Goal: Task Accomplishment & Management: Complete application form

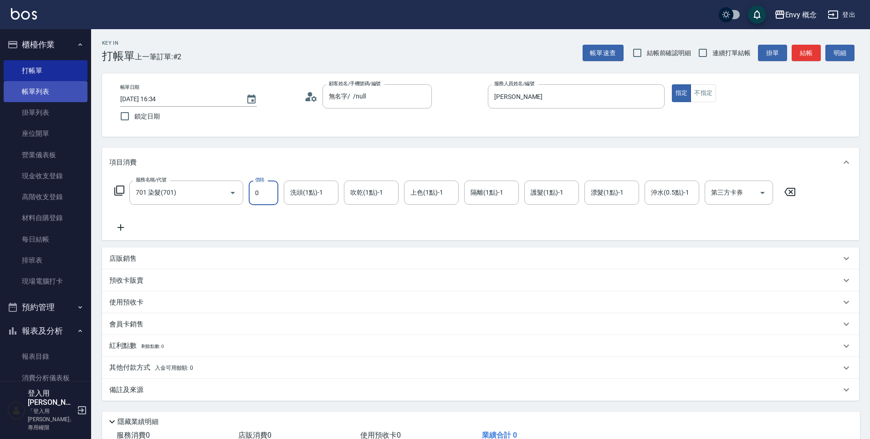
click at [60, 95] on link "帳單列表" at bounding box center [46, 91] width 84 height 21
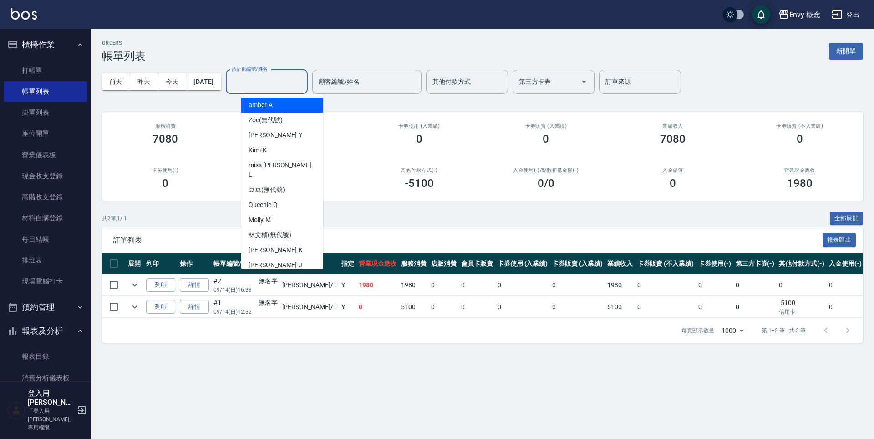
click at [271, 84] on input "設計師編號/姓名" at bounding box center [267, 82] width 74 height 16
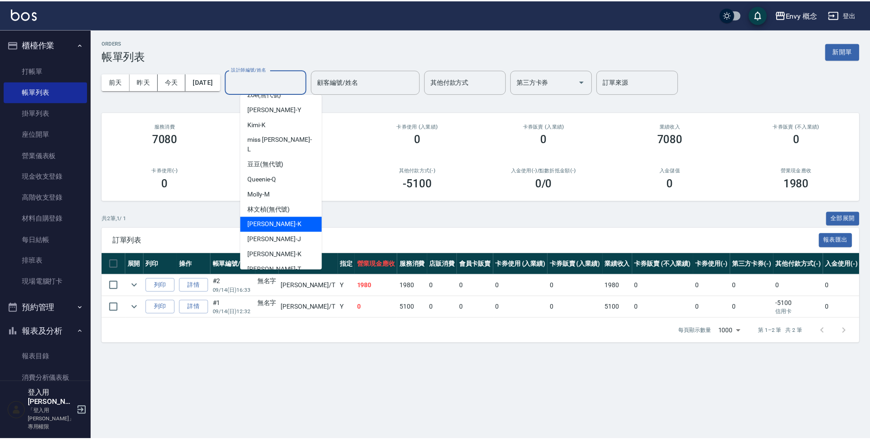
scroll to position [72, 0]
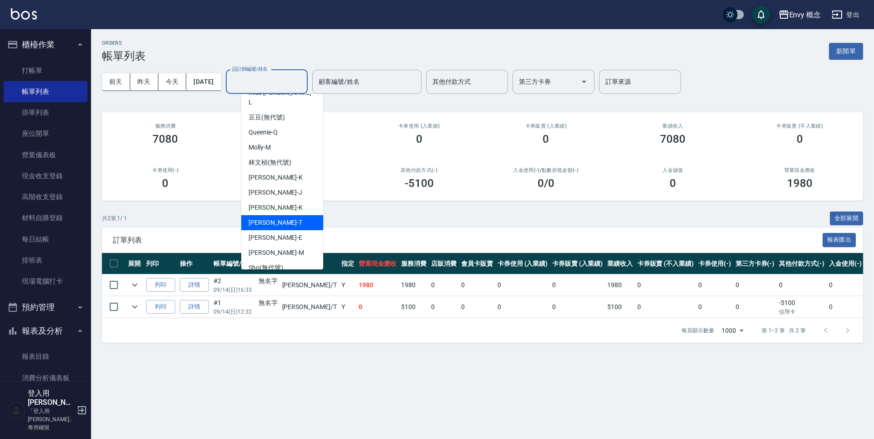
click at [292, 217] on div "[PERSON_NAME]" at bounding box center [282, 222] width 82 height 15
type input "[PERSON_NAME]"
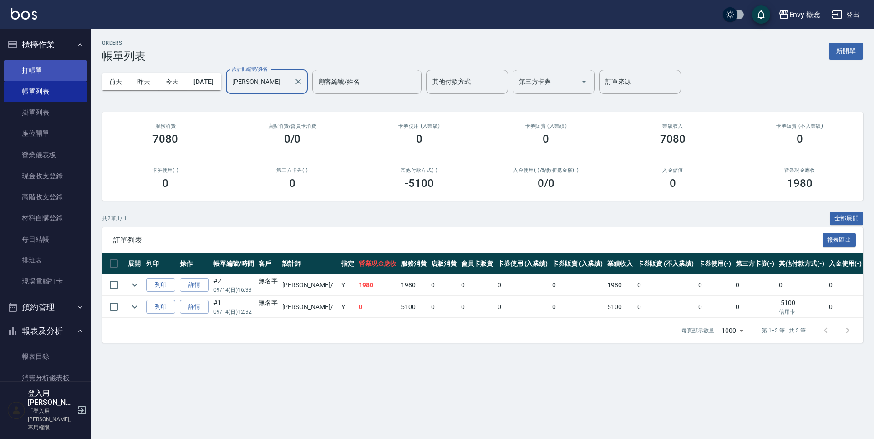
click at [41, 69] on link "打帳單" at bounding box center [46, 70] width 84 height 21
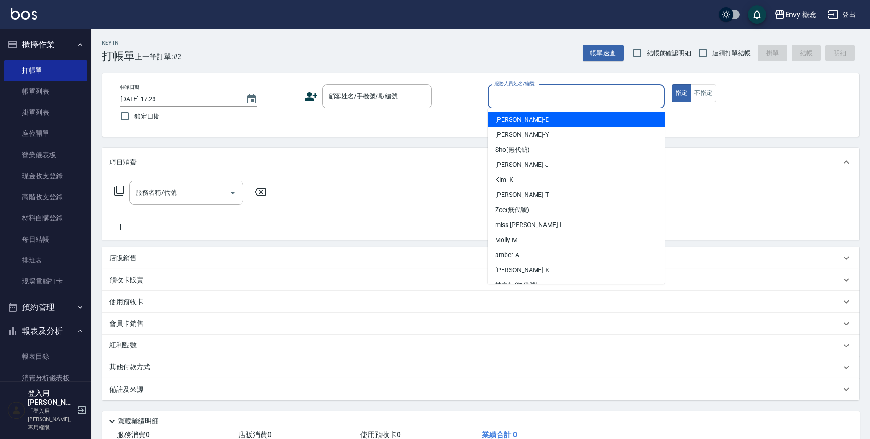
click at [561, 98] on input "服務人員姓名/編號" at bounding box center [576, 96] width 168 height 16
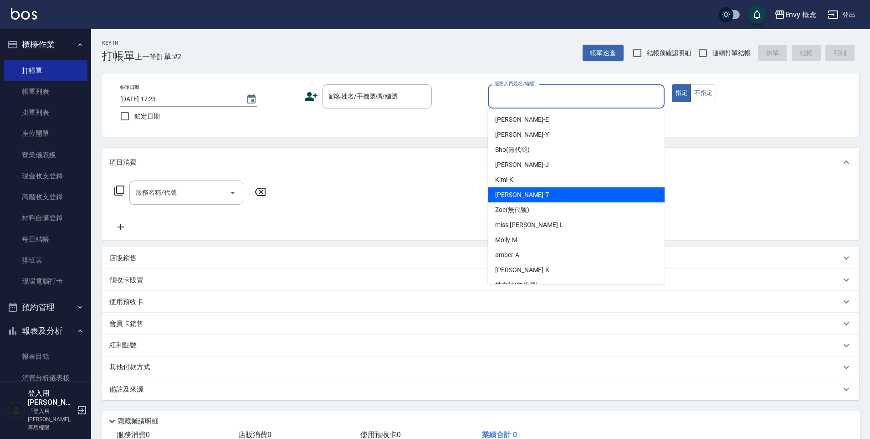
click at [538, 196] on div "[PERSON_NAME]" at bounding box center [576, 194] width 177 height 15
type input "[PERSON_NAME]"
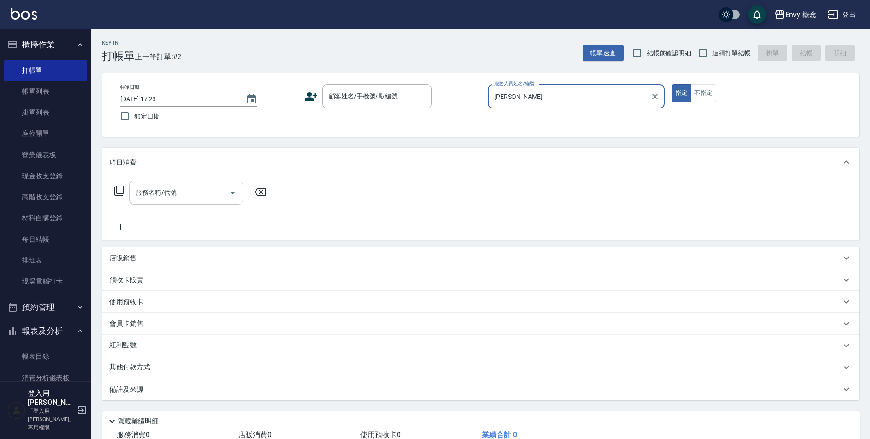
click at [188, 197] on input "服務名稱/代號" at bounding box center [179, 192] width 92 height 16
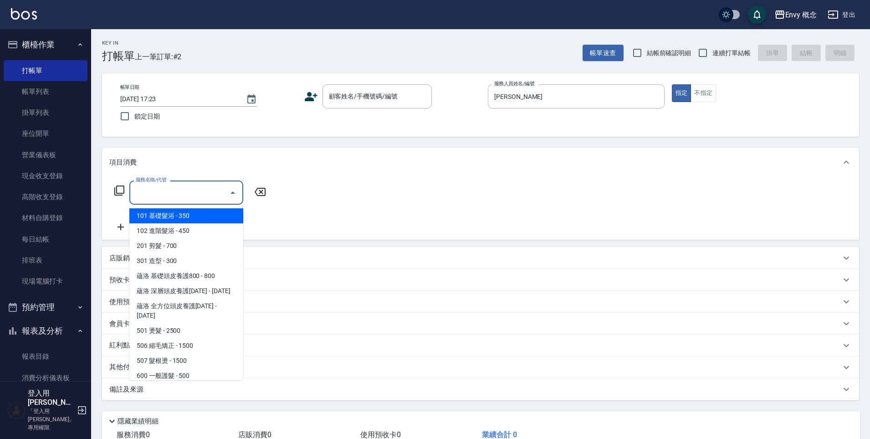
type input "７"
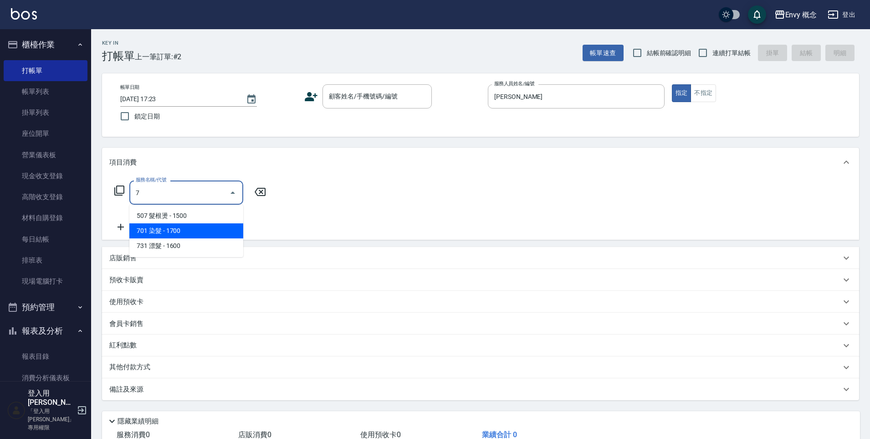
click at [210, 231] on span "701 染髮 - 1700" at bounding box center [186, 230] width 114 height 15
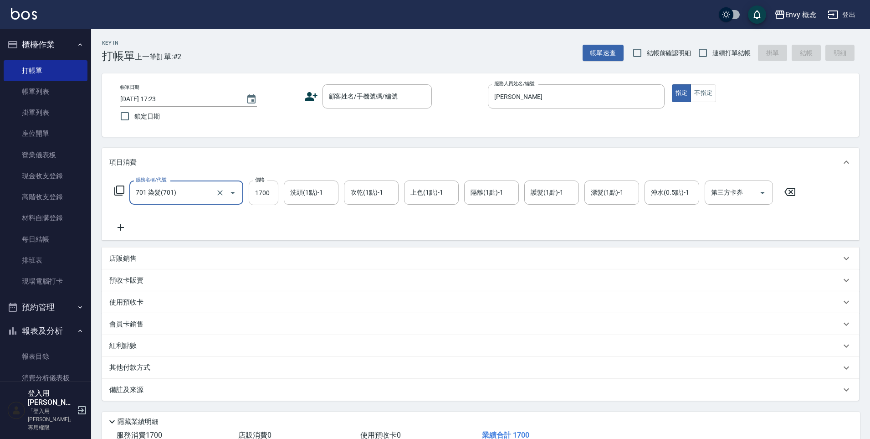
type input "701 染髮(701)"
click at [271, 192] on input "1700" at bounding box center [264, 192] width 30 height 25
type input "2800"
click at [135, 370] on p "其他付款方式" at bounding box center [132, 367] width 46 height 10
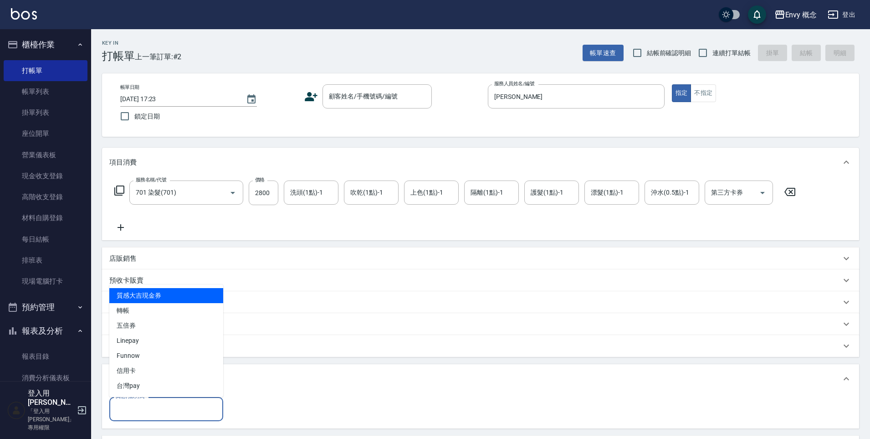
click at [195, 409] on input "其他付款方式" at bounding box center [166, 409] width 106 height 16
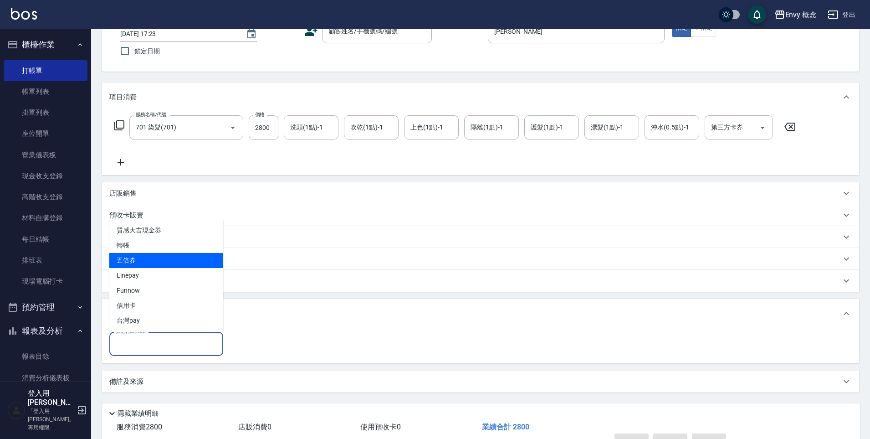
scroll to position [68, 0]
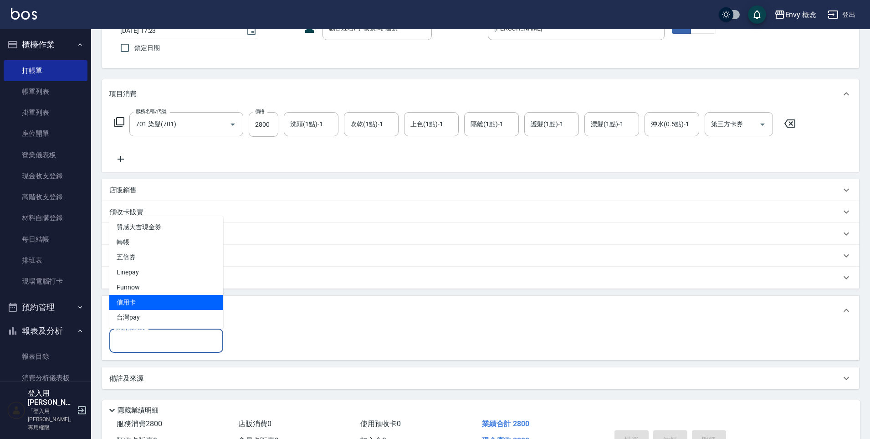
click at [187, 306] on span "信用卡" at bounding box center [166, 302] width 114 height 15
type input "信用卡"
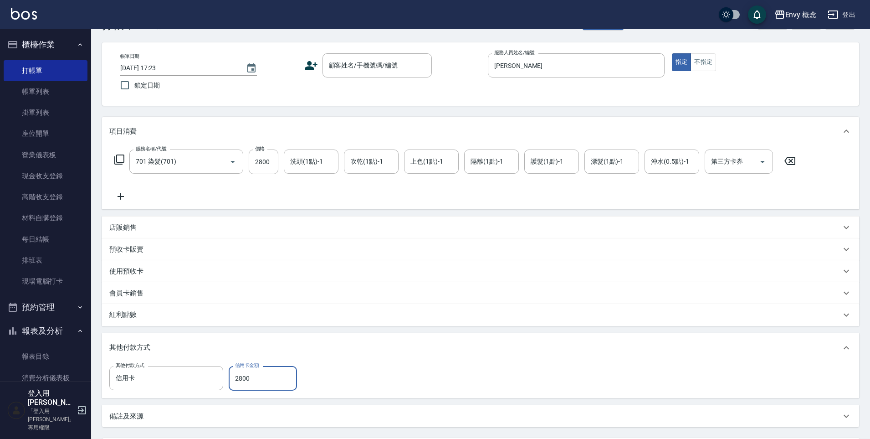
scroll to position [0, 0]
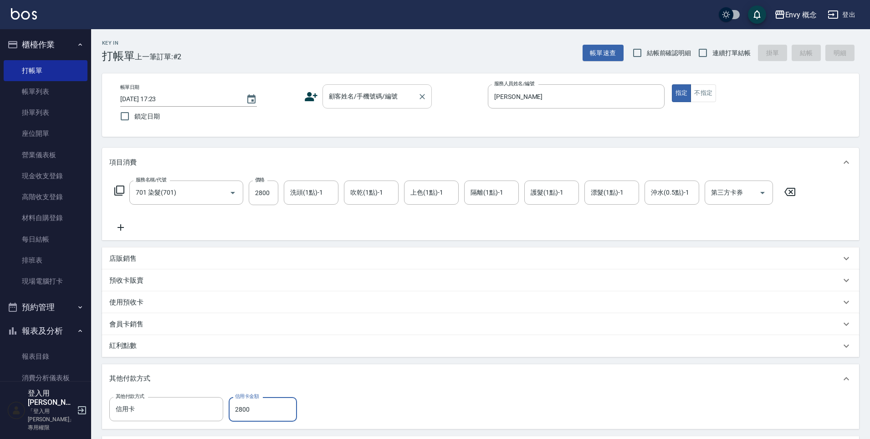
type input "2800"
click at [362, 93] on div "顧客姓名/手機號碼/編號 顧客姓名/手機號碼/編號" at bounding box center [376, 96] width 109 height 24
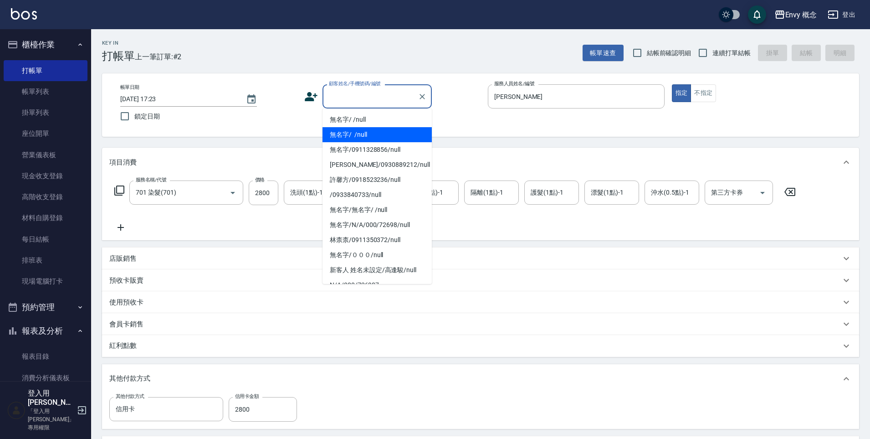
click at [371, 132] on li "無名字/ /null" at bounding box center [376, 134] width 109 height 15
type input "無名字/ /null"
type input "0"
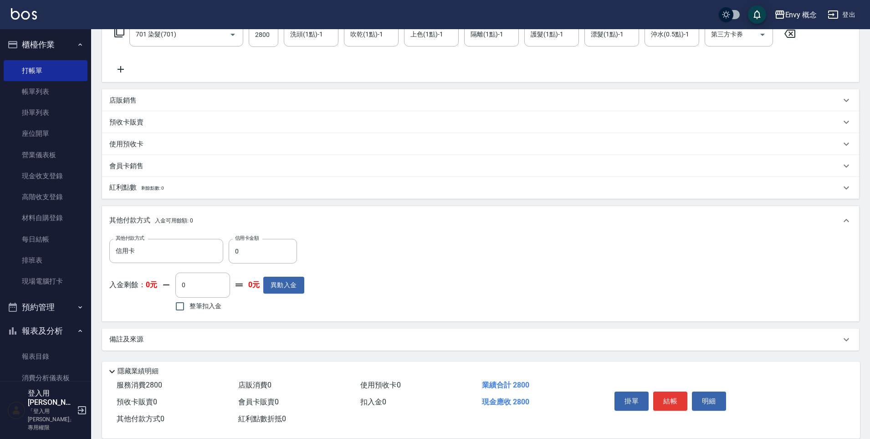
scroll to position [173, 0]
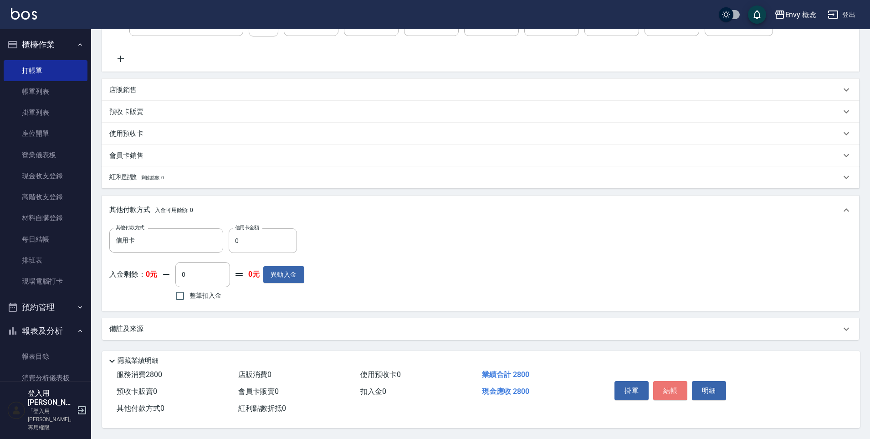
click at [667, 394] on button "結帳" at bounding box center [670, 390] width 34 height 19
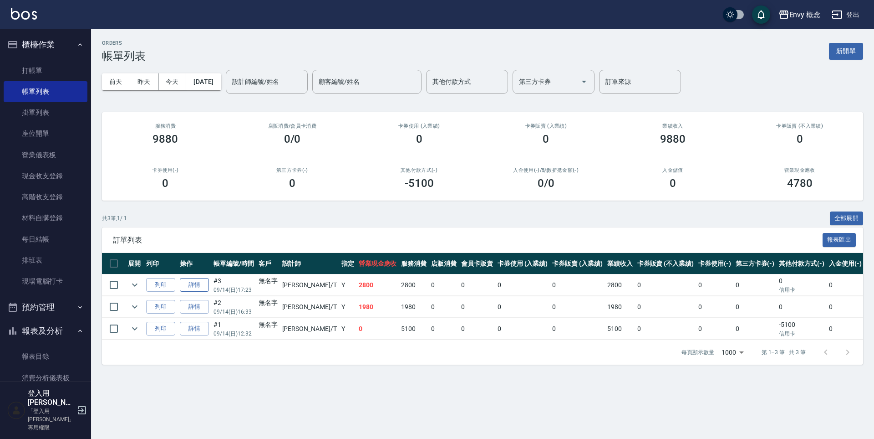
click at [184, 283] on link "詳情" at bounding box center [194, 285] width 29 height 14
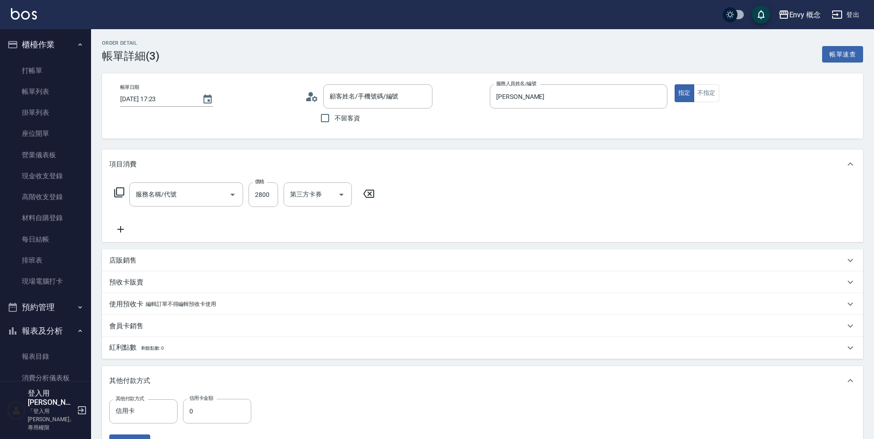
type input "[PERSON_NAME]"
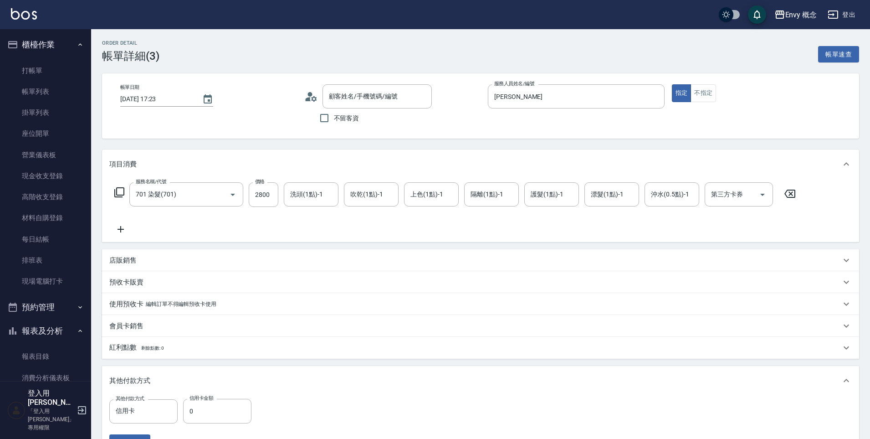
type input "701 染髮(701)"
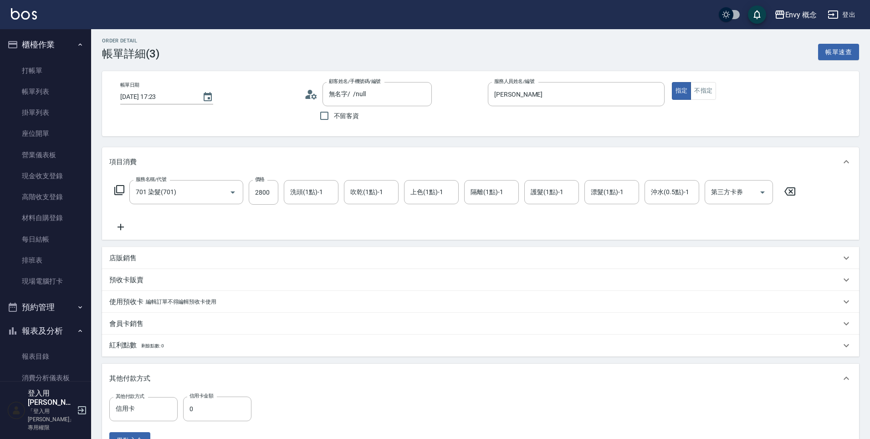
type input "無名字/ /null"
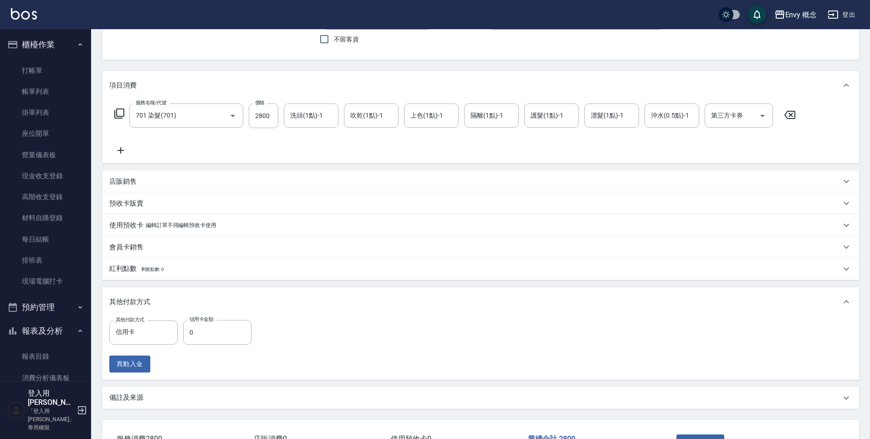
scroll to position [147, 0]
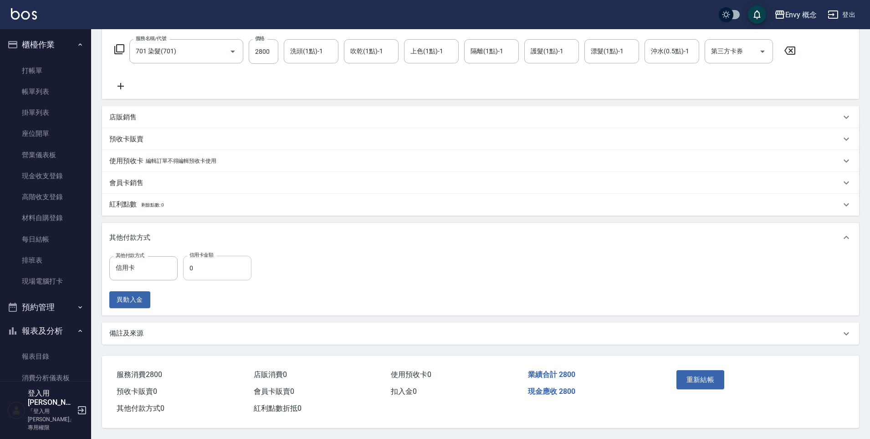
click at [220, 267] on input "0" at bounding box center [217, 267] width 68 height 25
type input "2800"
click at [716, 378] on button "重新結帳" at bounding box center [700, 379] width 48 height 19
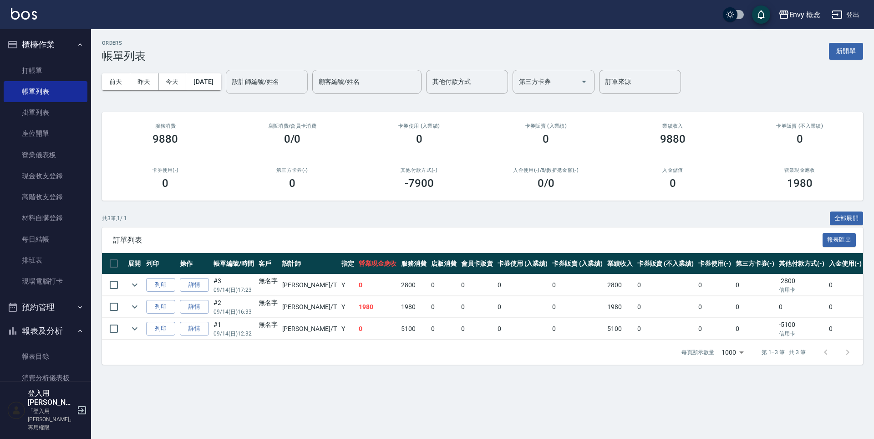
click at [271, 78] on div "設計師編號/姓名 設計師編號/姓名" at bounding box center [267, 82] width 82 height 24
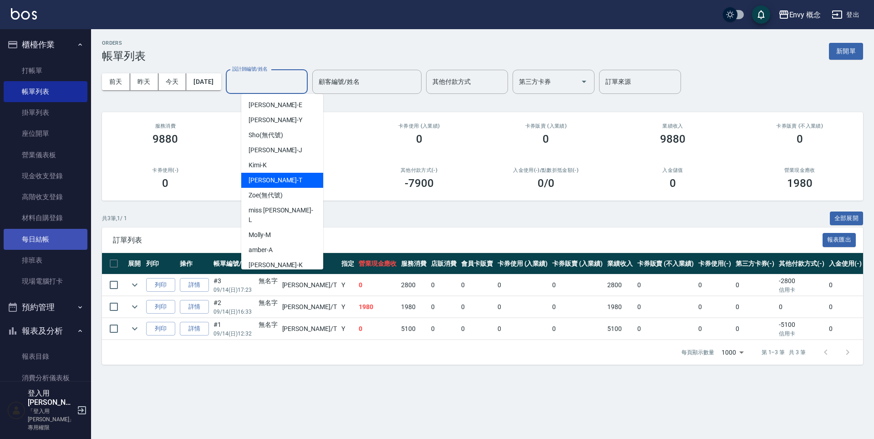
click at [27, 240] on link "每日結帳" at bounding box center [46, 239] width 84 height 21
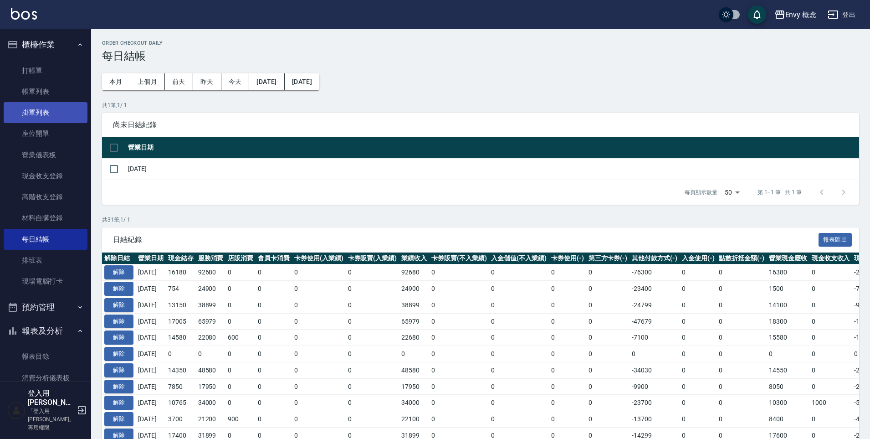
click at [42, 109] on link "掛單列表" at bounding box center [46, 112] width 84 height 21
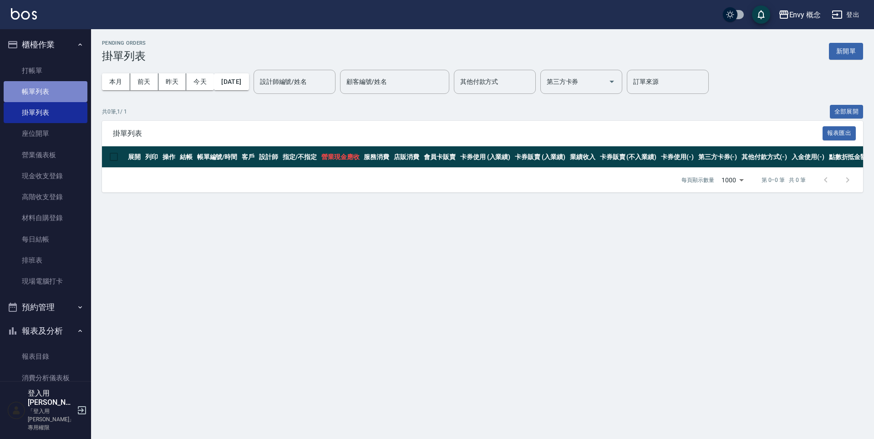
click at [47, 100] on link "帳單列表" at bounding box center [46, 91] width 84 height 21
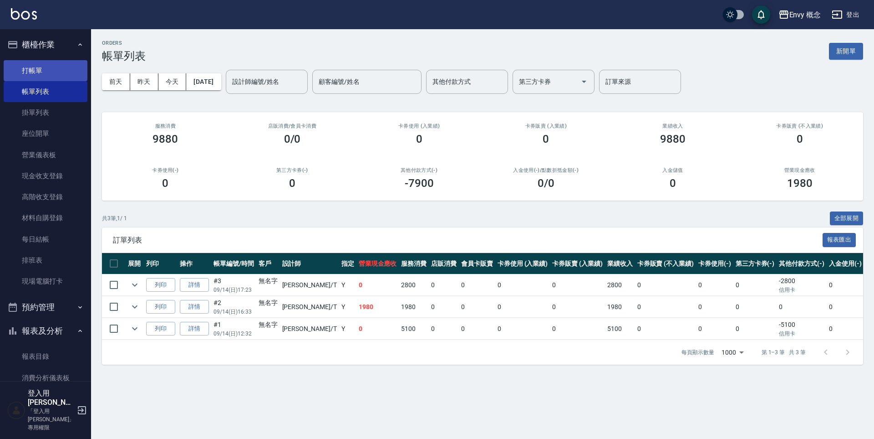
click at [60, 60] on li "打帳單" at bounding box center [46, 70] width 84 height 21
click at [64, 68] on link "打帳單" at bounding box center [46, 70] width 84 height 21
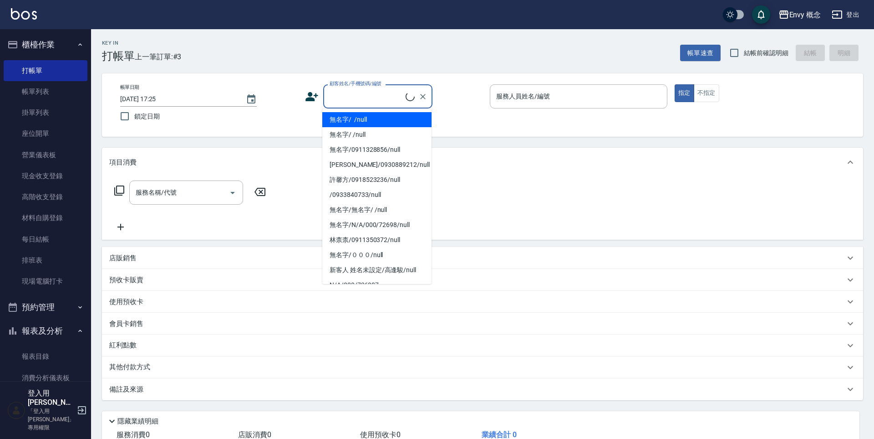
drag, startPoint x: 326, startPoint y: 98, endPoint x: 362, endPoint y: 115, distance: 39.5
click at [327, 99] on input "顧客姓名/手機號碼/編號" at bounding box center [366, 96] width 78 height 16
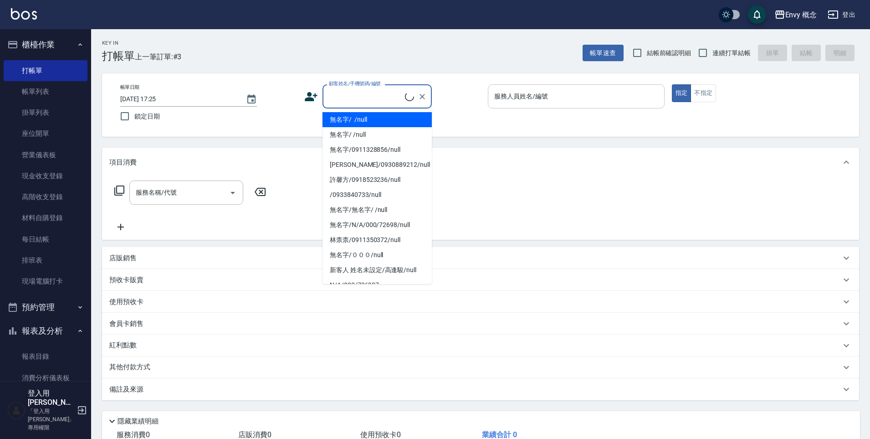
click at [362, 119] on li "無名字/ /null" at bounding box center [376, 119] width 109 height 15
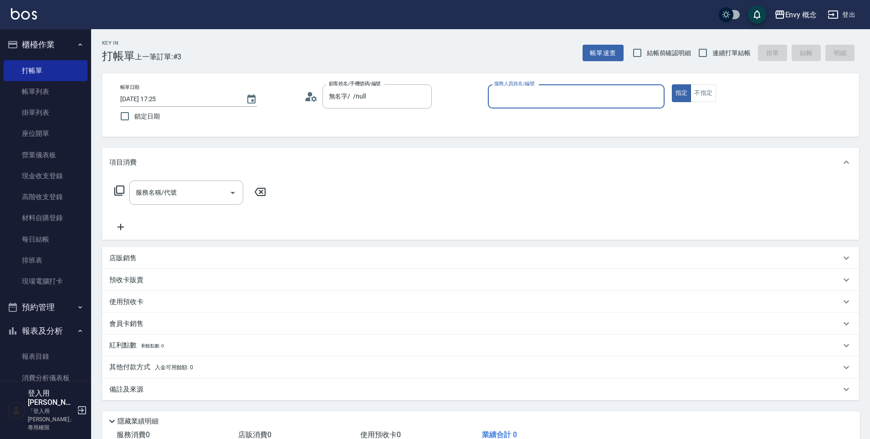
type input "無名字/ /null"
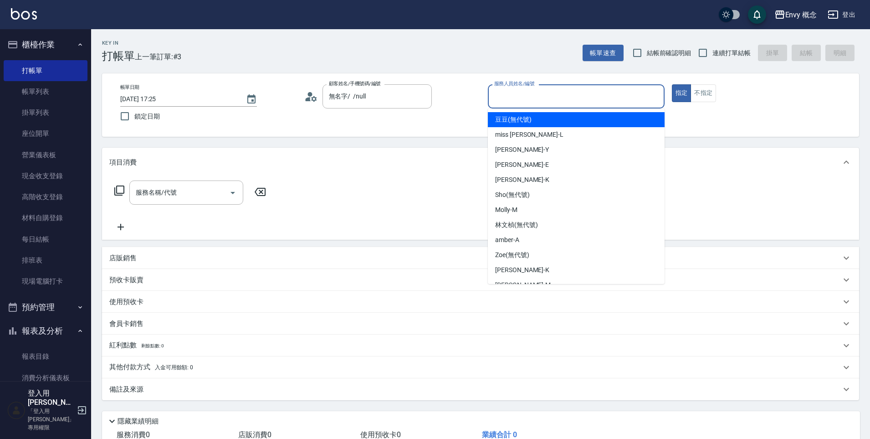
click at [525, 100] on input "服務人員姓名/編號" at bounding box center [576, 96] width 168 height 16
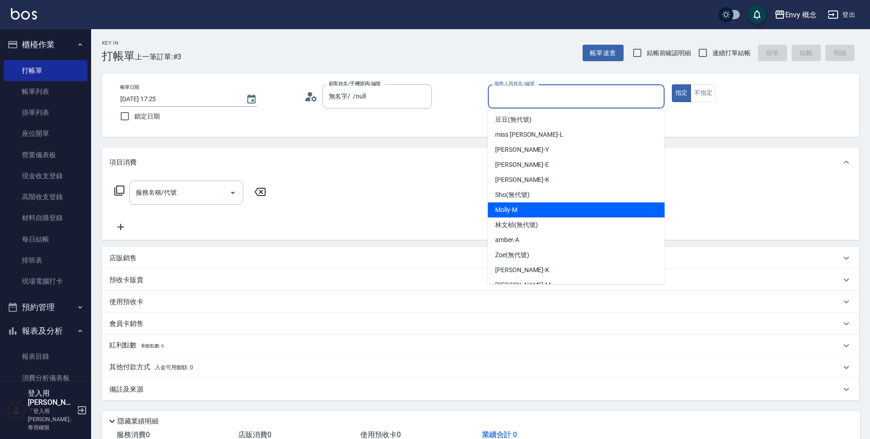
drag, startPoint x: 548, startPoint y: 208, endPoint x: 535, endPoint y: 207, distance: 13.2
click at [547, 208] on div "[PERSON_NAME]" at bounding box center [576, 209] width 177 height 15
type input "[PERSON_NAME]"
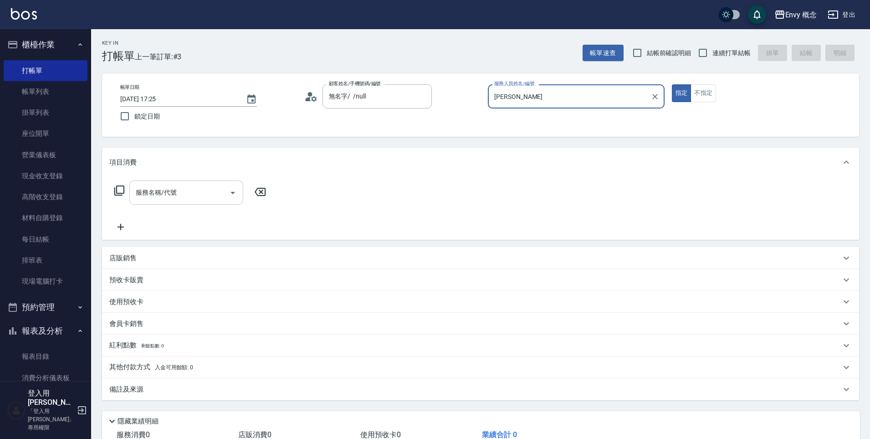
click at [180, 184] on div "服務名稱/代號" at bounding box center [186, 192] width 114 height 24
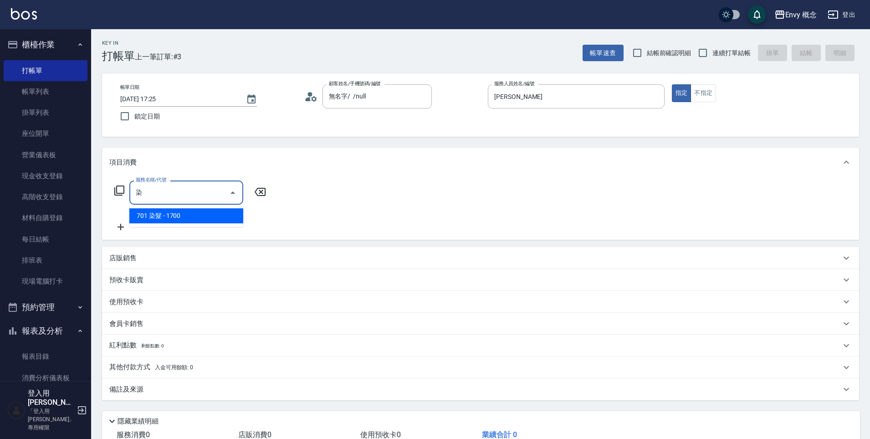
click at [195, 212] on span "701 染髮 - 1700" at bounding box center [186, 215] width 114 height 15
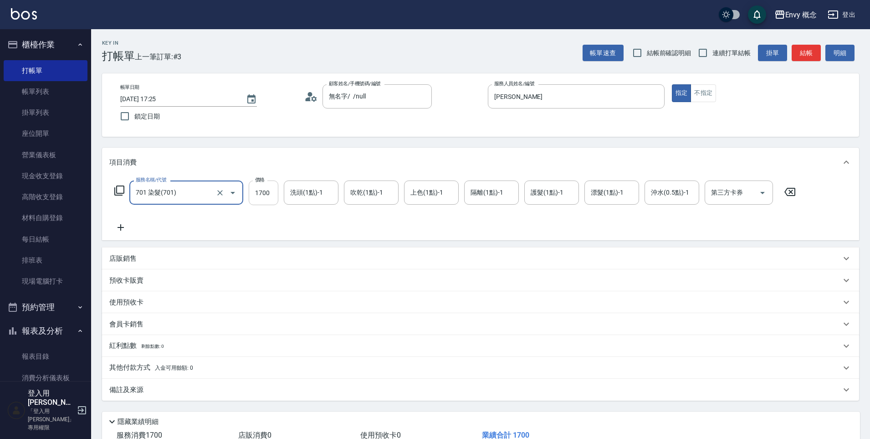
type input "701 染髮(701)"
click at [265, 195] on input "1700" at bounding box center [264, 192] width 30 height 25
type input "3000"
click at [190, 365] on span "入金可用餘額: 0" at bounding box center [174, 367] width 39 height 6
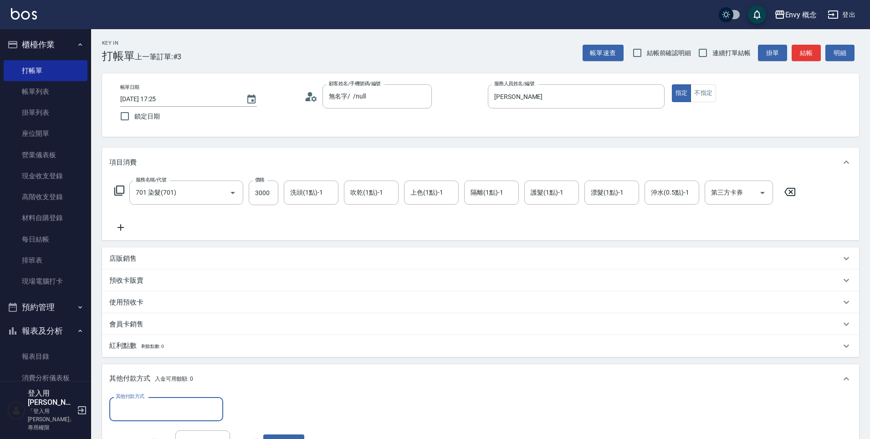
scroll to position [0, 0]
click at [187, 415] on input "其他付款方式" at bounding box center [166, 409] width 106 height 16
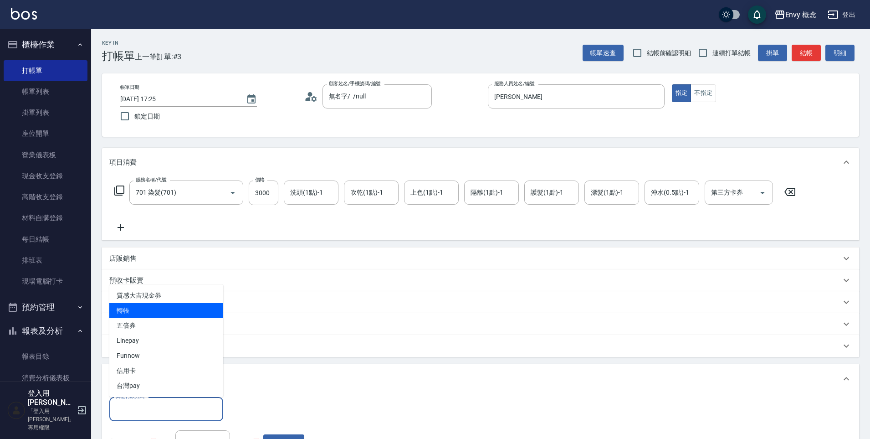
click at [179, 314] on span "轉帳" at bounding box center [166, 310] width 114 height 15
type input "轉帳"
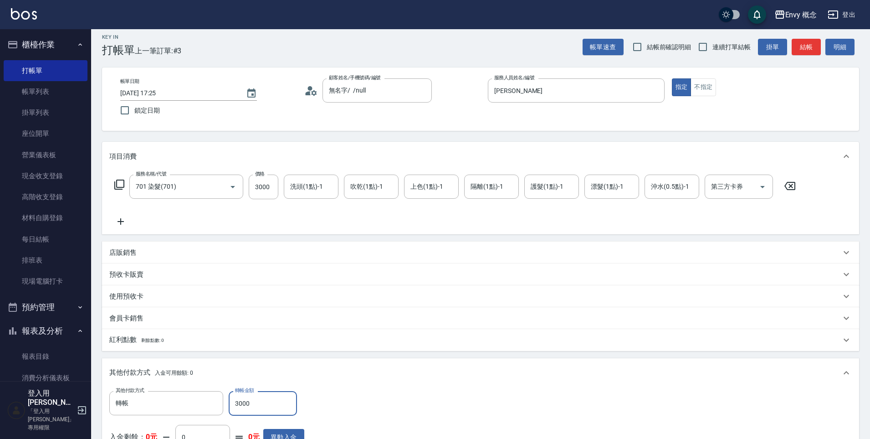
scroll to position [173, 0]
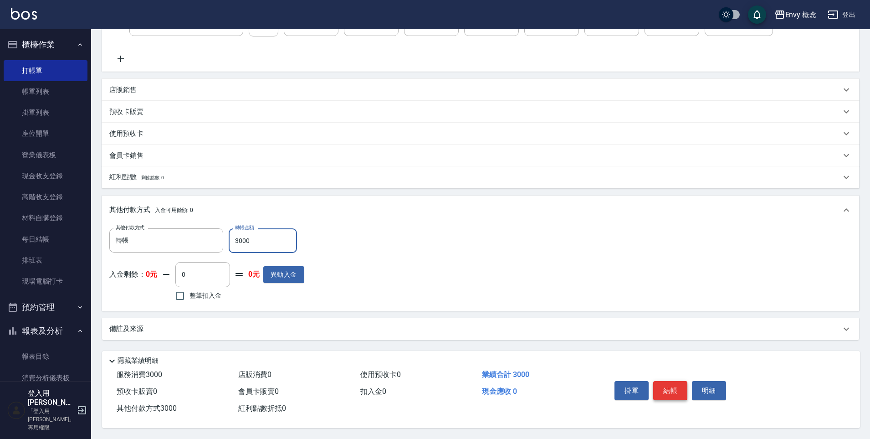
type input "3000"
click at [673, 387] on button "結帳" at bounding box center [670, 390] width 34 height 19
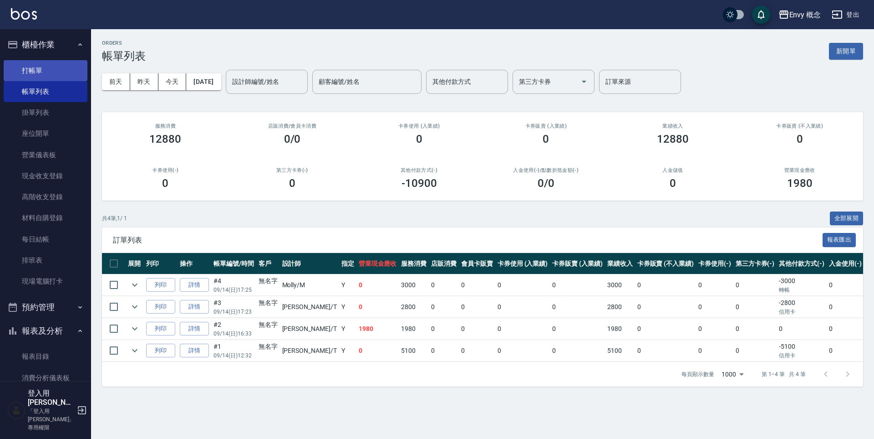
click at [55, 71] on link "打帳單" at bounding box center [46, 70] width 84 height 21
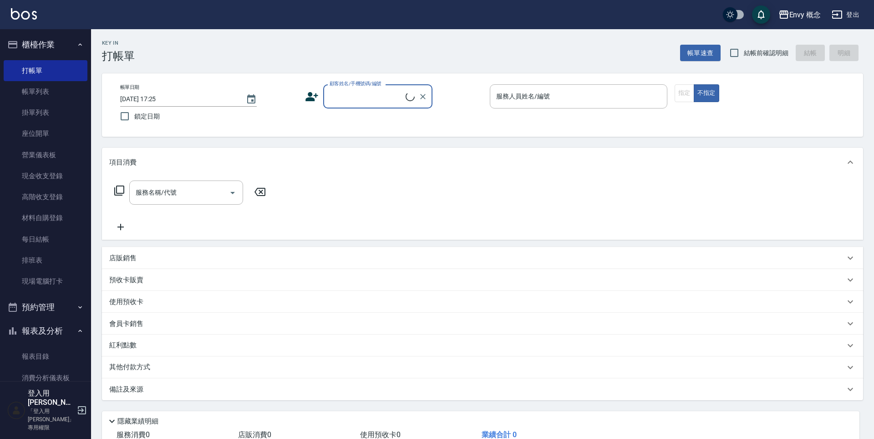
click at [352, 103] on input "顧客姓名/手機號碼/編號" at bounding box center [366, 96] width 78 height 16
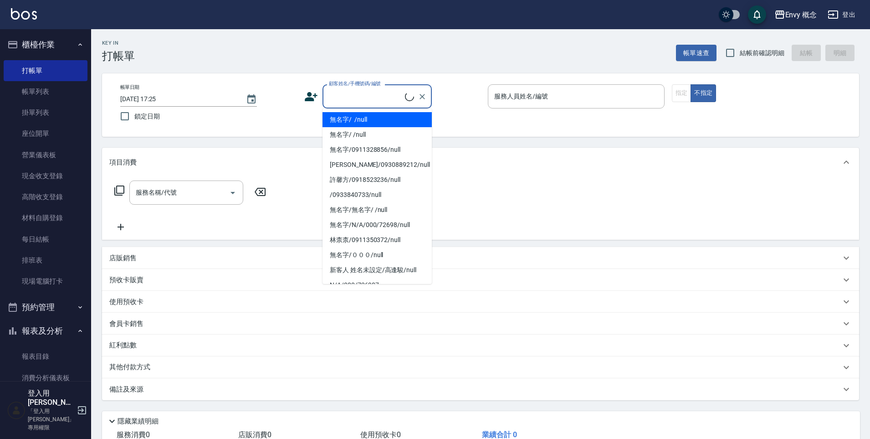
click at [362, 122] on li "無名字/ /null" at bounding box center [376, 119] width 109 height 15
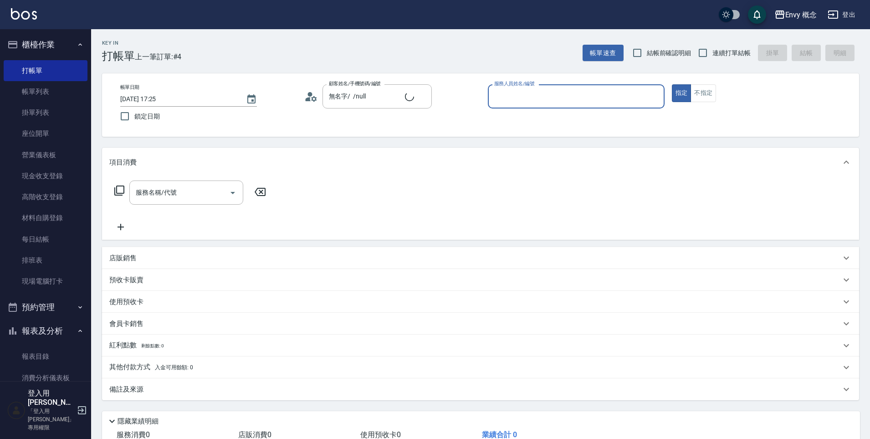
type input "無名字/ /null"
click at [519, 97] on input "服務人員姓名/編號" at bounding box center [576, 96] width 168 height 16
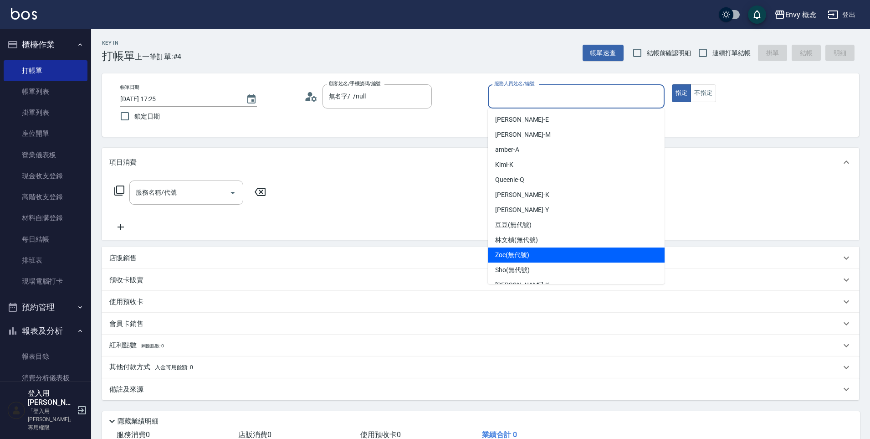
scroll to position [72, 0]
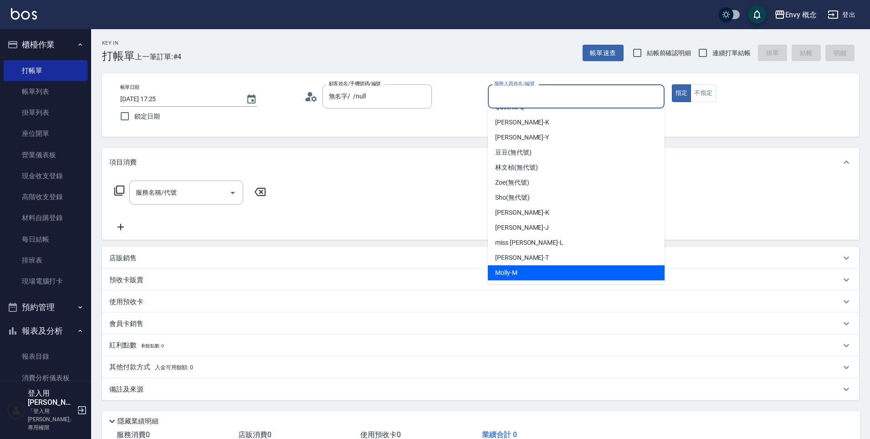
click at [526, 265] on div "[PERSON_NAME]" at bounding box center [576, 272] width 177 height 15
type input "[PERSON_NAME]"
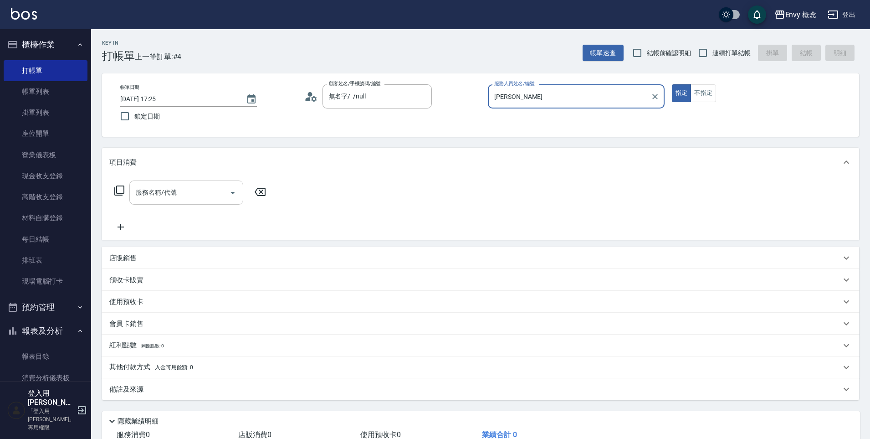
click at [210, 197] on input "服務名稱/代號" at bounding box center [179, 192] width 92 height 16
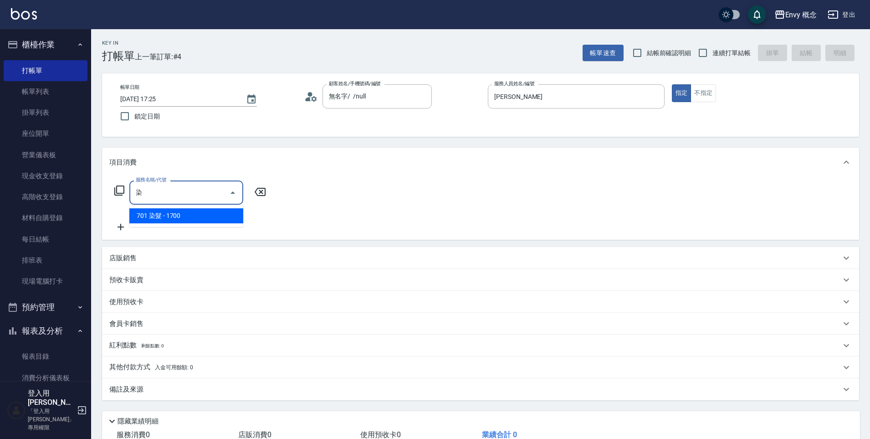
drag, startPoint x: 223, startPoint y: 213, endPoint x: 245, endPoint y: 208, distance: 23.4
click at [223, 214] on span "701 染髮 - 1700" at bounding box center [186, 215] width 114 height 15
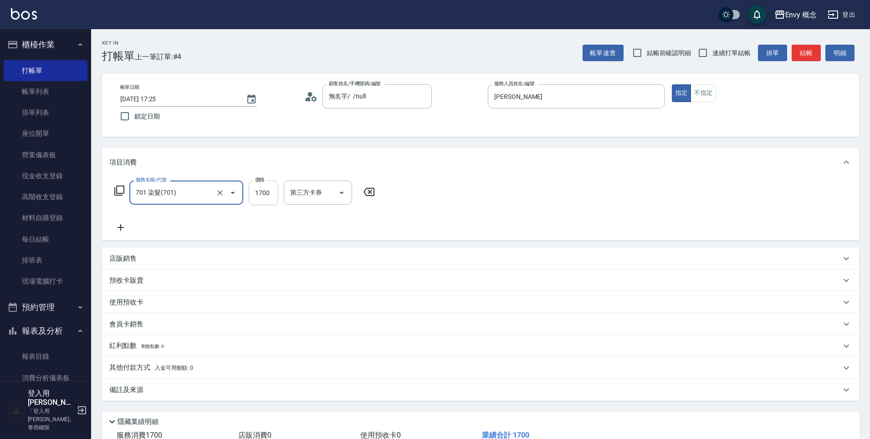
type input "701 染髮(701)"
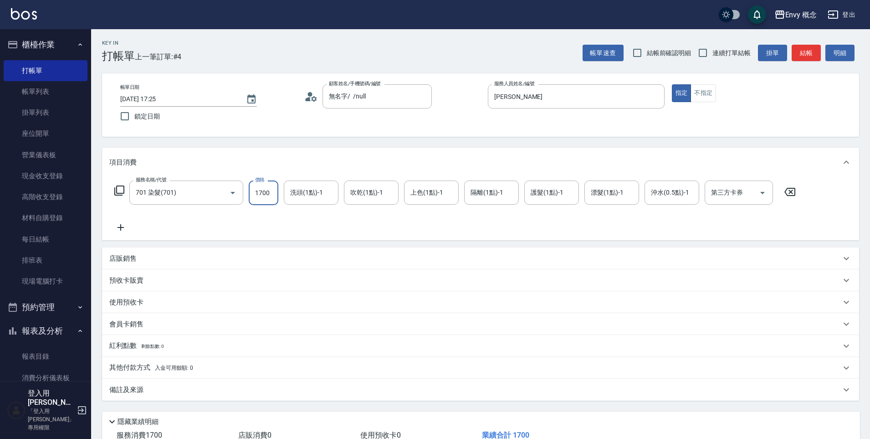
click at [265, 196] on input "1700" at bounding box center [264, 192] width 30 height 25
type input "2500"
click at [187, 373] on div "其他付款方式 入金可用餘額: 0" at bounding box center [480, 368] width 757 height 22
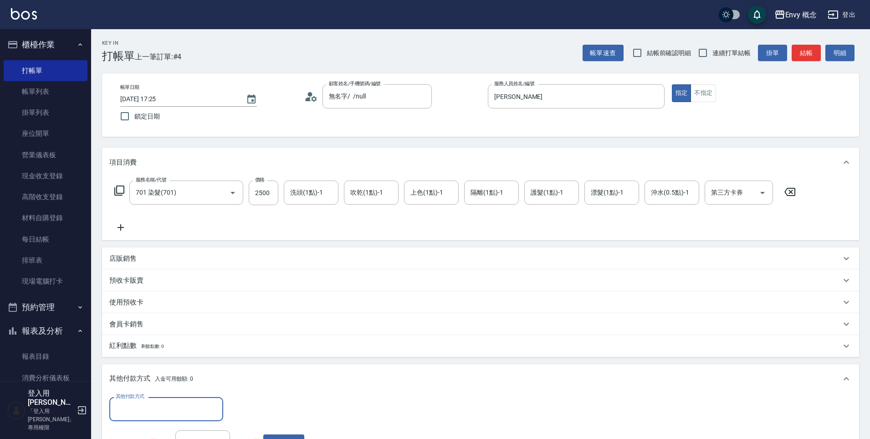
scroll to position [0, 0]
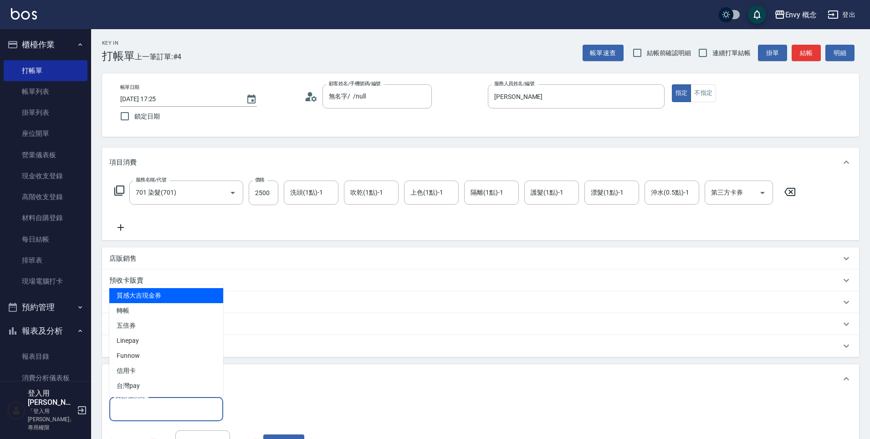
drag, startPoint x: 186, startPoint y: 405, endPoint x: 194, endPoint y: 372, distance: 34.5
click at [187, 405] on input "其他付款方式" at bounding box center [166, 409] width 106 height 16
click at [192, 314] on span "轉帳" at bounding box center [166, 310] width 114 height 15
type input "轉帳"
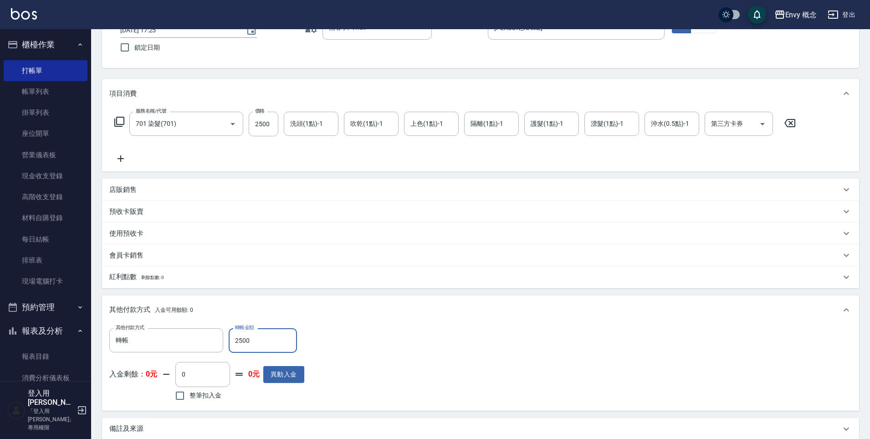
scroll to position [173, 0]
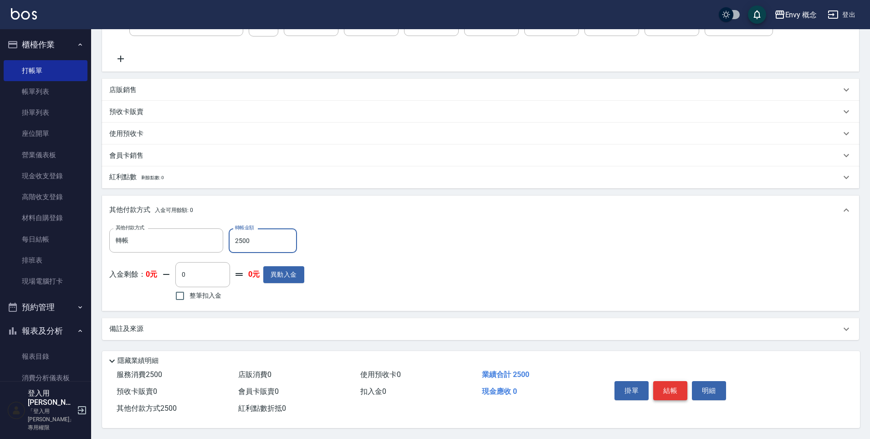
type input "2500"
click at [672, 390] on button "結帳" at bounding box center [670, 390] width 34 height 19
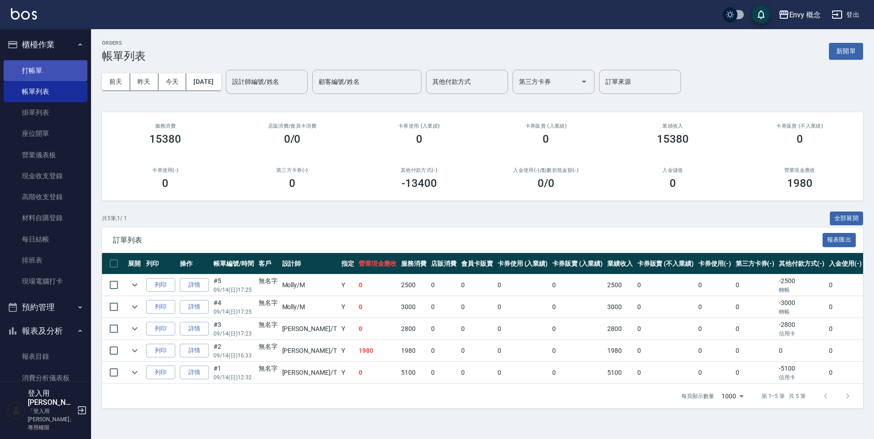
click at [71, 71] on link "打帳單" at bounding box center [46, 70] width 84 height 21
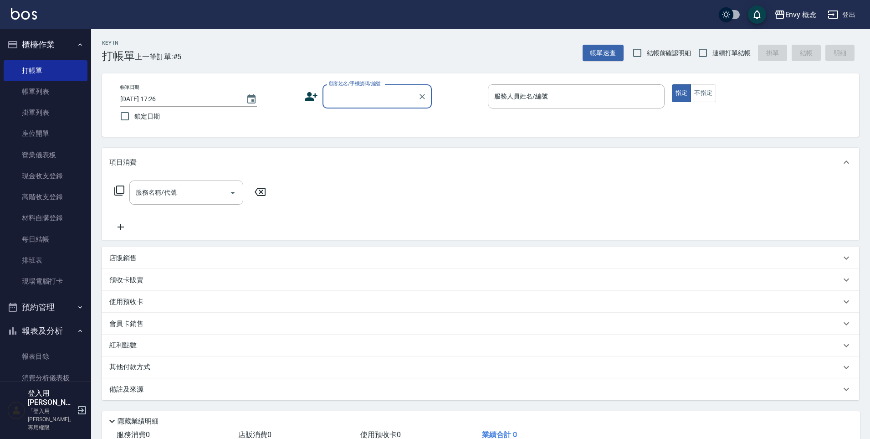
click at [352, 97] on input "顧客姓名/手機號碼/編號" at bounding box center [370, 96] width 87 height 16
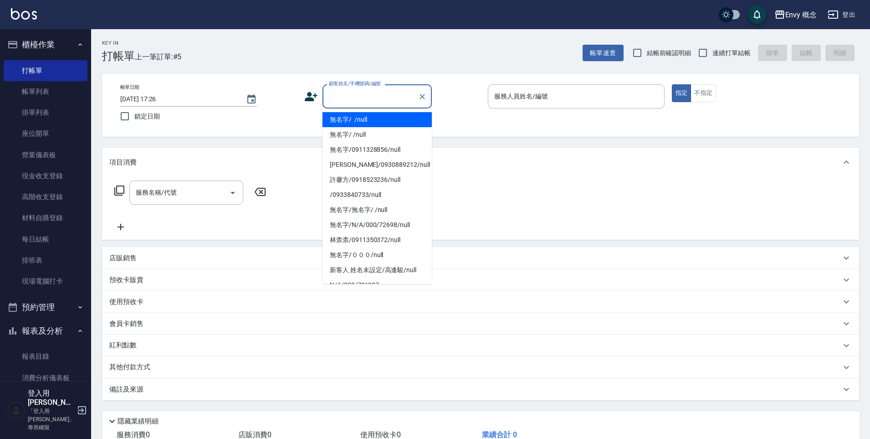
click at [369, 121] on li "無名字/ /null" at bounding box center [376, 119] width 109 height 15
type input "無名字/ /null"
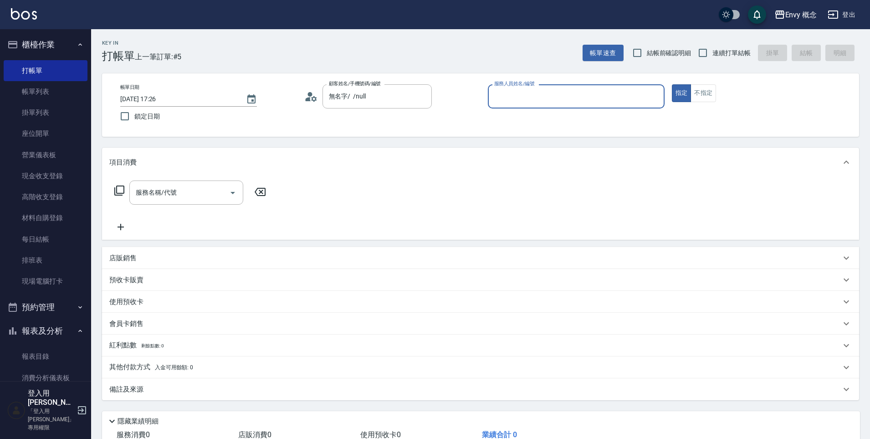
click at [526, 98] on input "服務人員姓名/編號" at bounding box center [576, 96] width 168 height 16
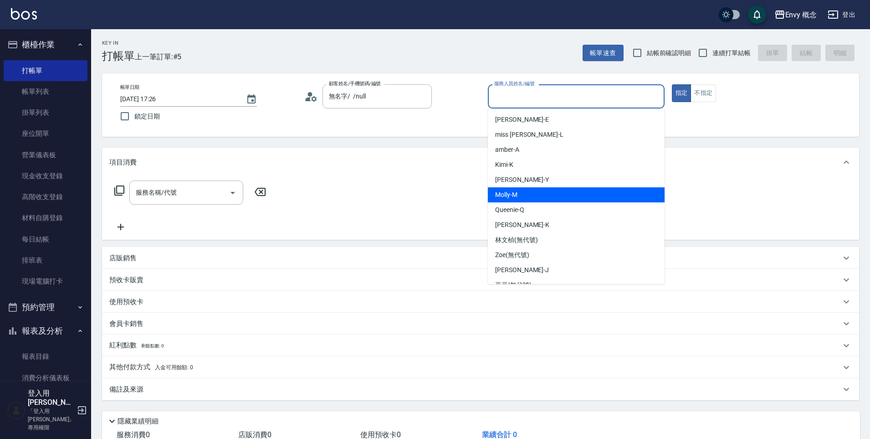
drag, startPoint x: 547, startPoint y: 192, endPoint x: 494, endPoint y: 192, distance: 53.3
click at [547, 192] on div "[PERSON_NAME]" at bounding box center [576, 194] width 177 height 15
type input "[PERSON_NAME]"
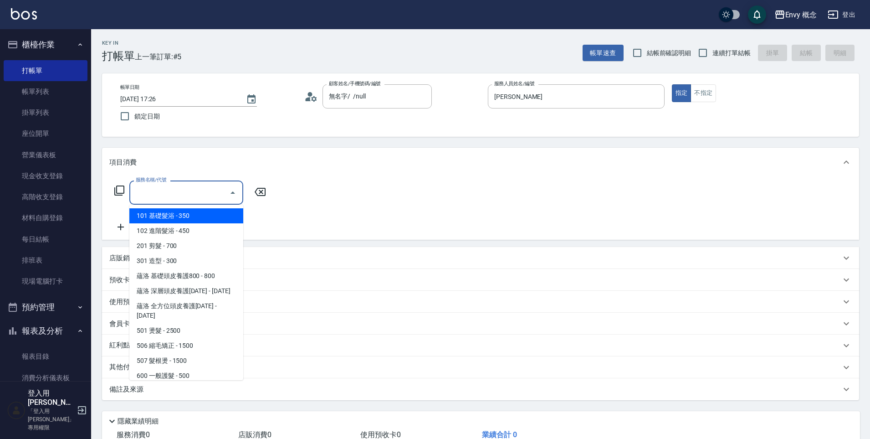
click at [187, 199] on input "服務名稱/代號" at bounding box center [179, 192] width 92 height 16
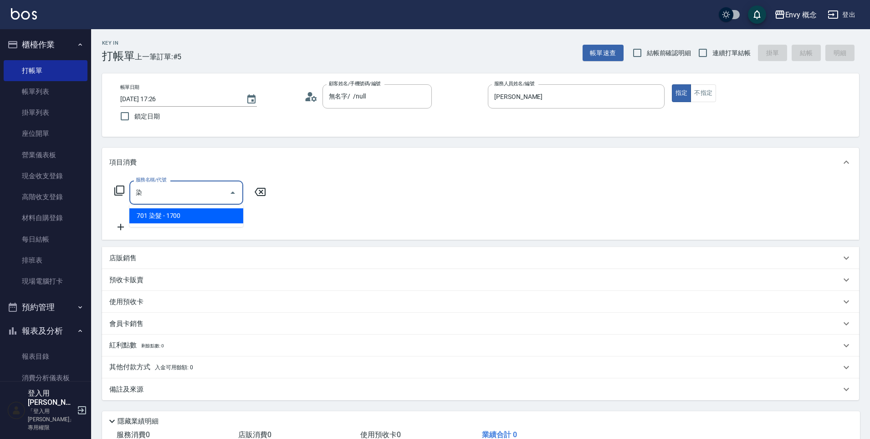
click at [197, 221] on span "701 染髮 - 1700" at bounding box center [186, 215] width 114 height 15
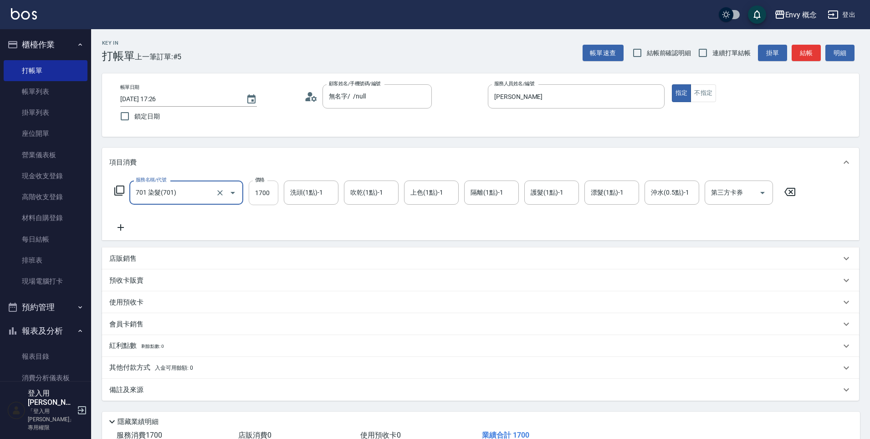
type input "701 染髮(701)"
click at [276, 194] on input "1700" at bounding box center [264, 192] width 30 height 25
type input "1780"
click at [205, 369] on div "其他付款方式 入金可用餘額: 0" at bounding box center [474, 367] width 731 height 10
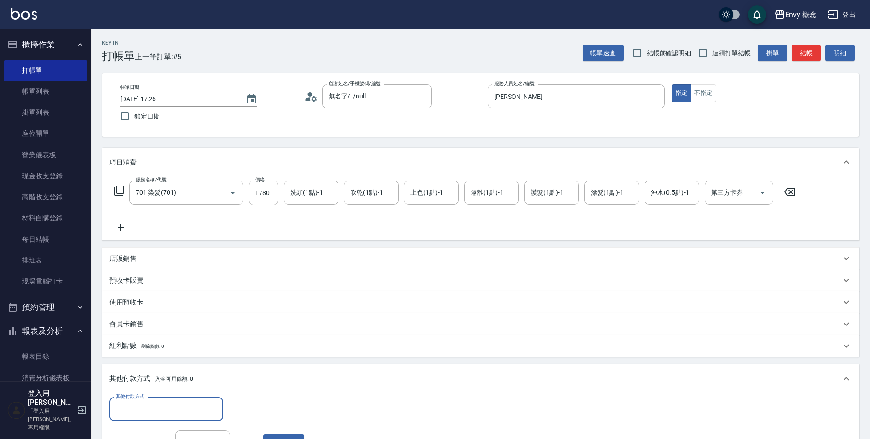
click at [193, 400] on div "其他付款方式" at bounding box center [166, 409] width 114 height 24
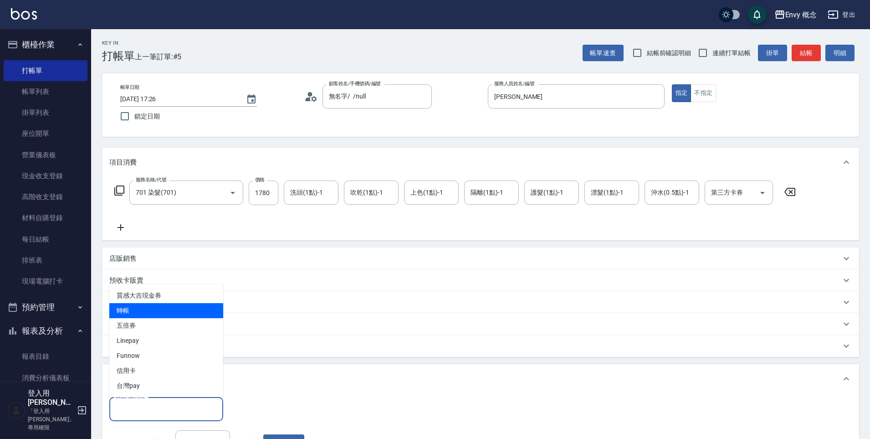
click at [195, 312] on span "轉帳" at bounding box center [166, 310] width 114 height 15
type input "轉帳"
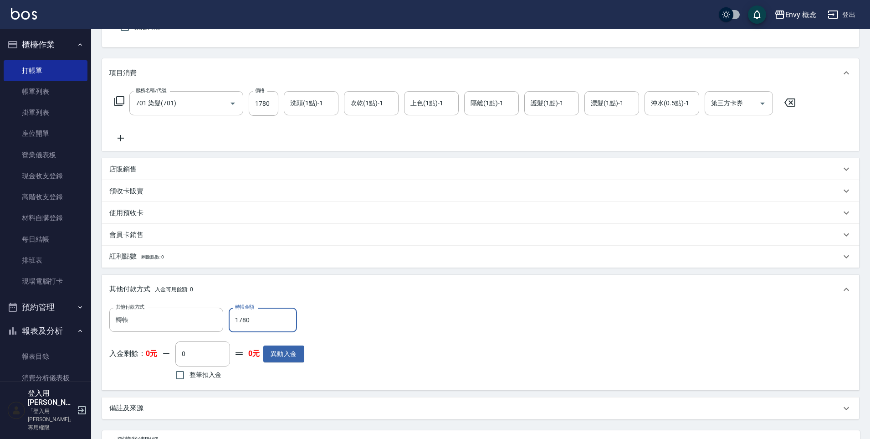
scroll to position [173, 0]
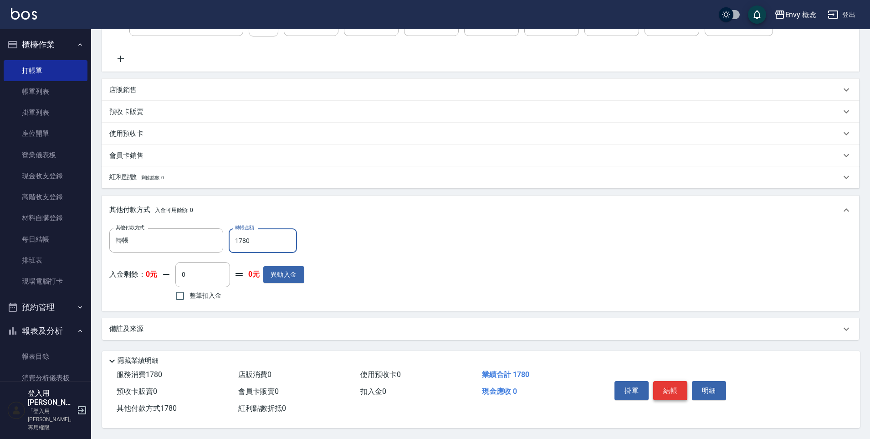
type input "1780"
click at [662, 383] on button "結帳" at bounding box center [670, 390] width 34 height 19
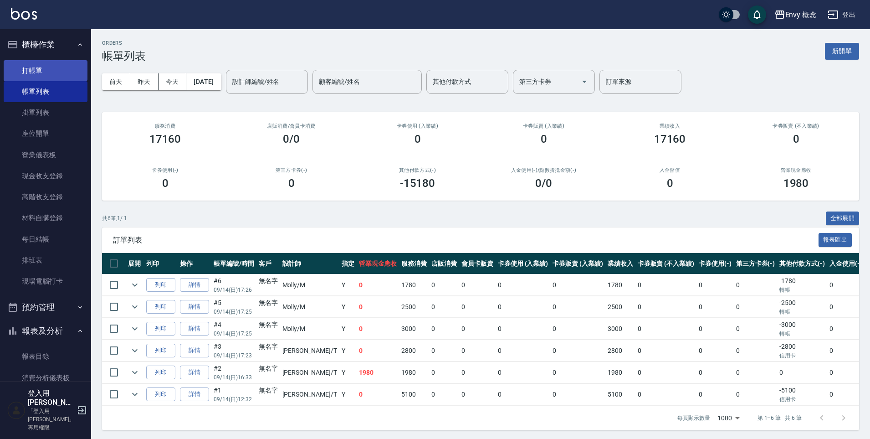
click at [47, 72] on link "打帳單" at bounding box center [46, 70] width 84 height 21
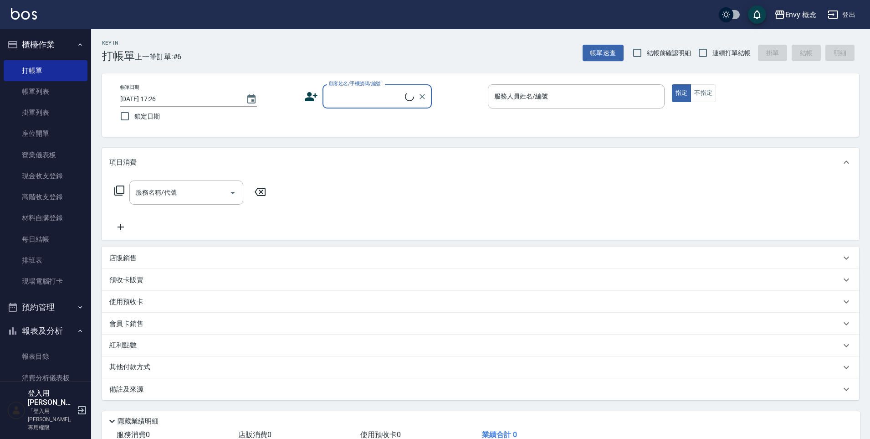
click at [344, 101] on input "顧客姓名/手機號碼/編號" at bounding box center [366, 96] width 78 height 16
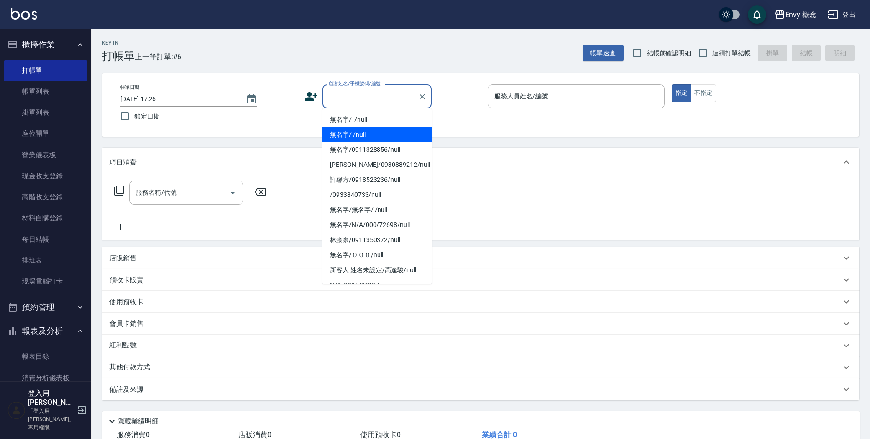
click at [357, 127] on li "無名字/ /null" at bounding box center [376, 134] width 109 height 15
type input "無名字/ /null"
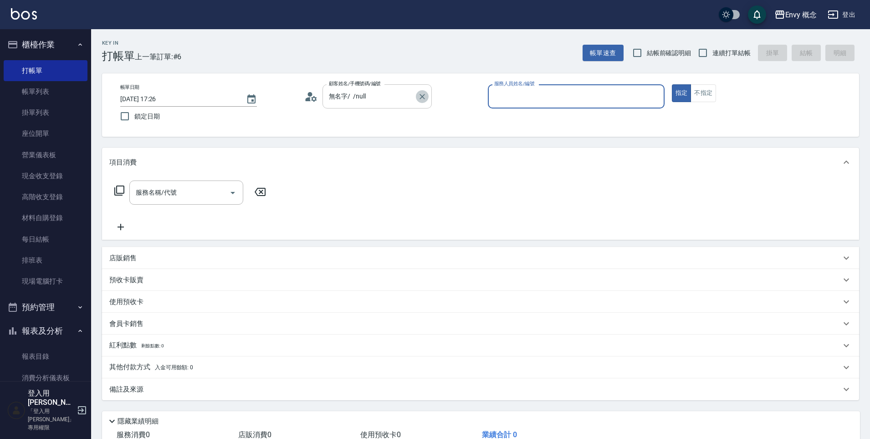
click at [427, 97] on button "Clear" at bounding box center [422, 96] width 13 height 13
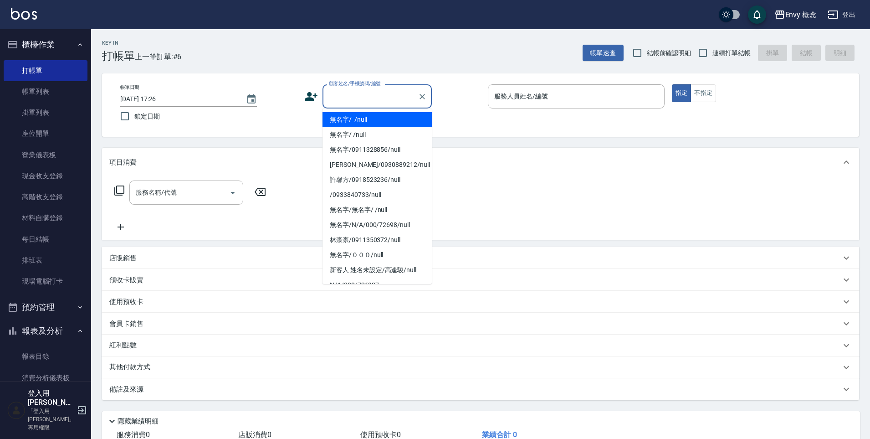
drag, startPoint x: 365, startPoint y: 99, endPoint x: 362, endPoint y: 103, distance: 5.3
click at [365, 99] on input "顧客姓名/手機號碼/編號" at bounding box center [370, 96] width 87 height 16
drag, startPoint x: 361, startPoint y: 118, endPoint x: 506, endPoint y: 110, distance: 146.0
click at [360, 119] on li "無名字/ /null" at bounding box center [376, 119] width 109 height 15
type input "無名字/ /null"
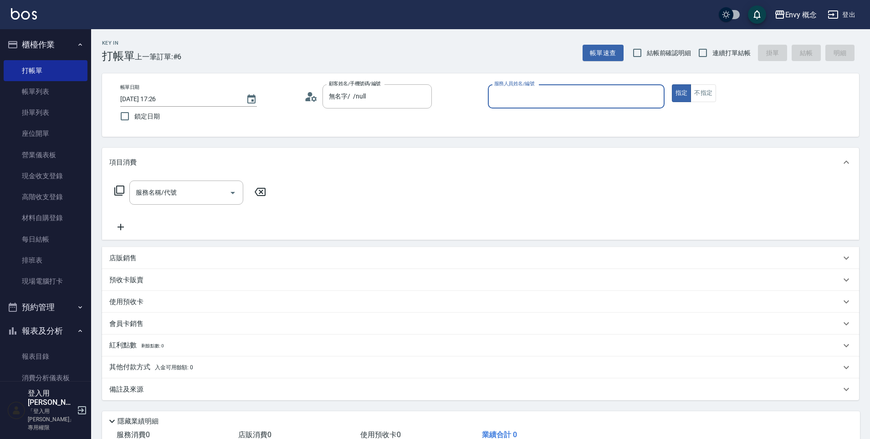
click at [511, 97] on input "服務人員姓名/編號" at bounding box center [576, 96] width 168 height 16
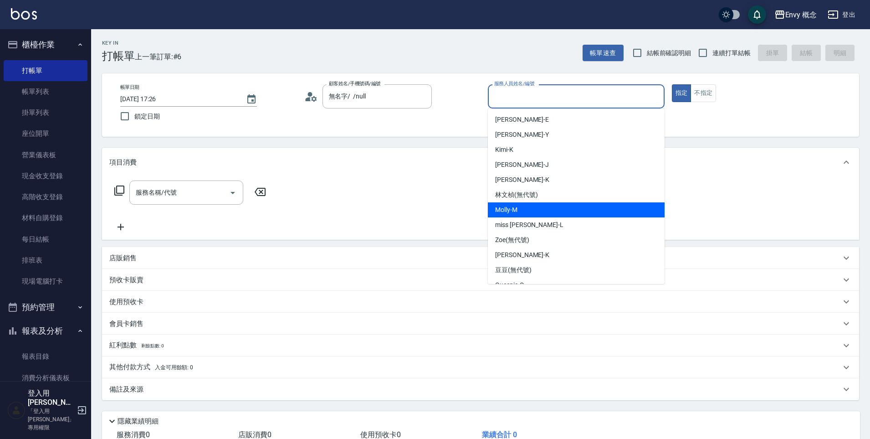
click at [528, 209] on div "[PERSON_NAME]" at bounding box center [576, 209] width 177 height 15
type input "[PERSON_NAME]"
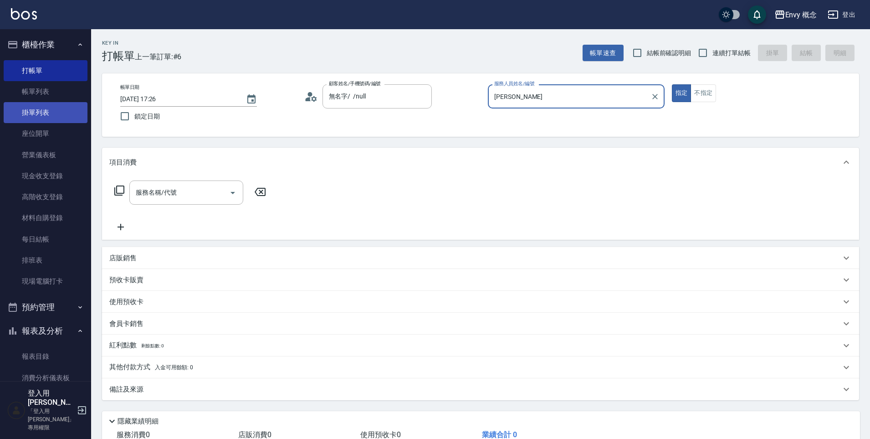
click at [27, 113] on link "掛單列表" at bounding box center [46, 112] width 84 height 21
click at [34, 98] on link "帳單列表" at bounding box center [46, 91] width 84 height 21
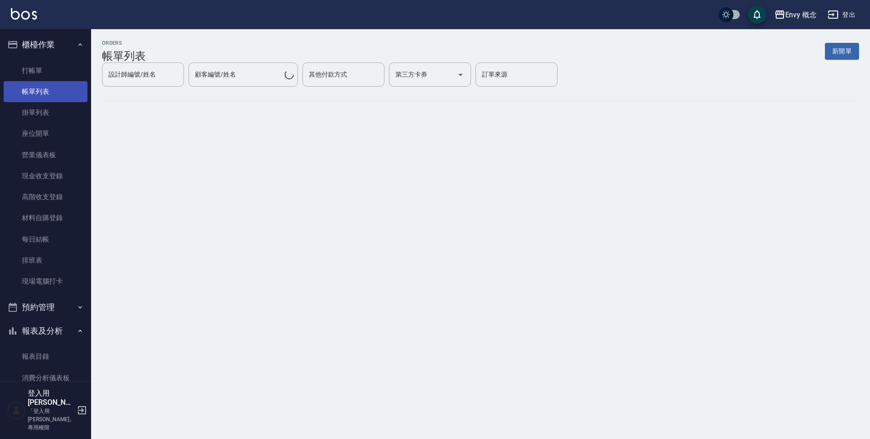
click at [42, 92] on link "帳單列表" at bounding box center [46, 91] width 84 height 21
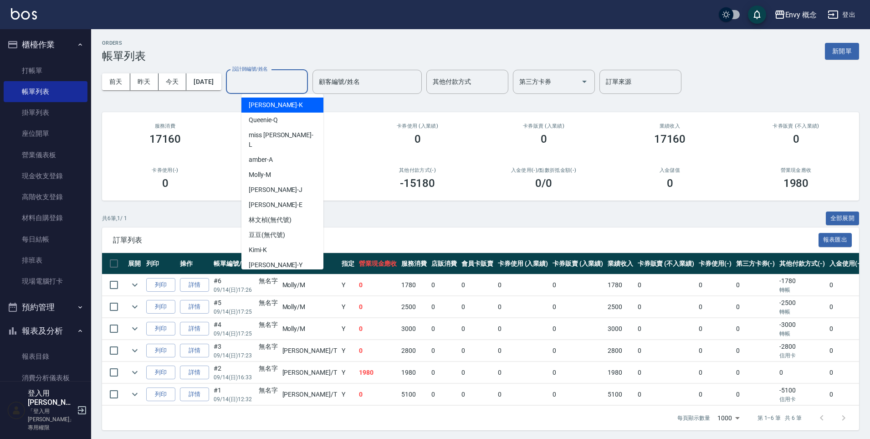
drag, startPoint x: 286, startPoint y: 80, endPoint x: 285, endPoint y: 138, distance: 58.8
click at [286, 80] on input "設計師編號/姓名" at bounding box center [267, 82] width 74 height 16
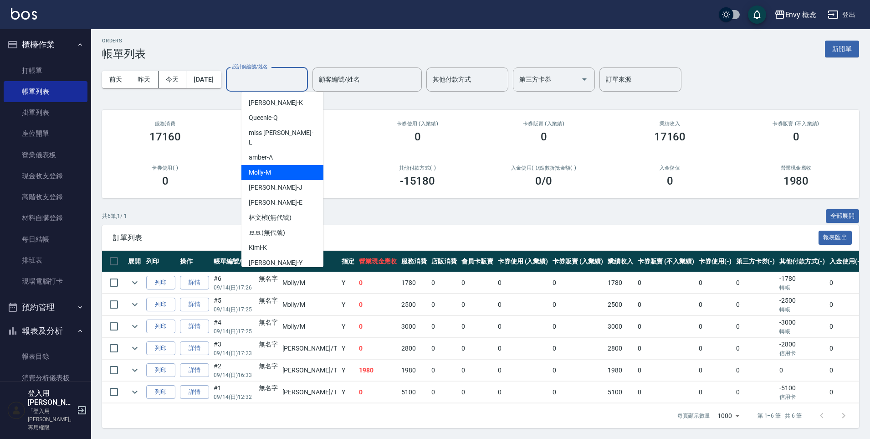
click at [288, 165] on div "[PERSON_NAME]" at bounding box center [282, 172] width 82 height 15
type input "[PERSON_NAME]"
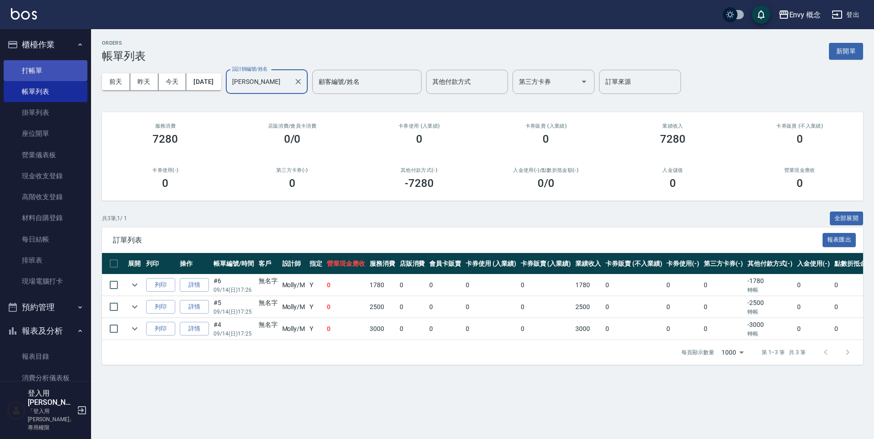
click at [71, 71] on link "打帳單" at bounding box center [46, 70] width 84 height 21
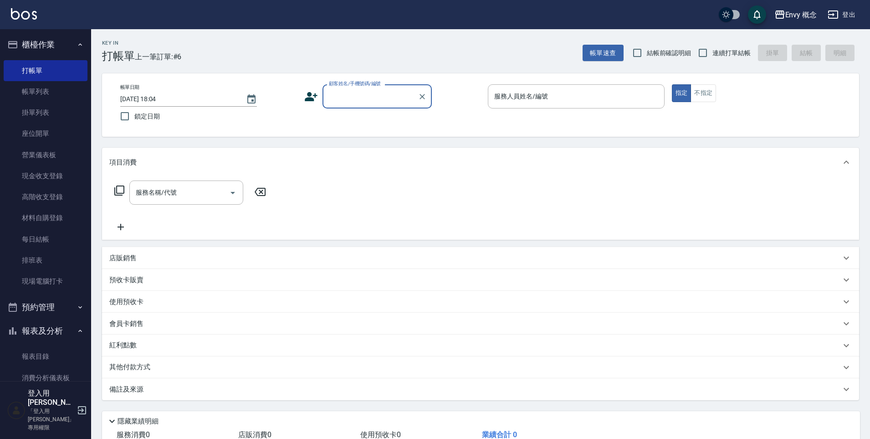
click at [335, 97] on input "顧客姓名/手機號碼/編號" at bounding box center [370, 96] width 87 height 16
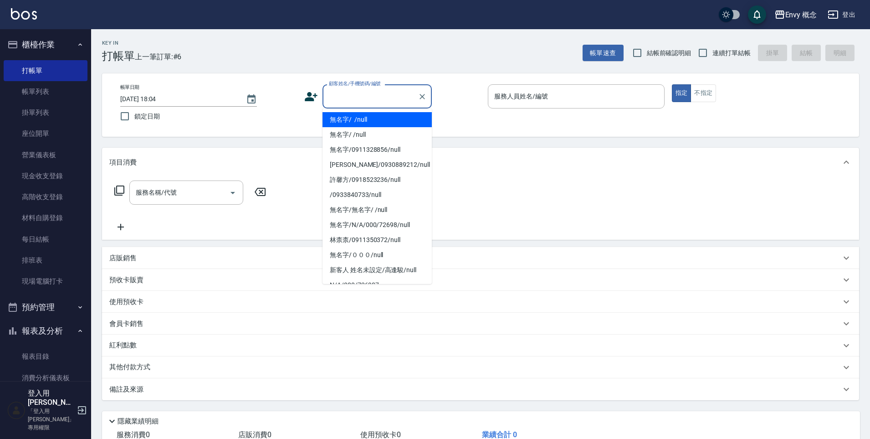
click at [357, 113] on li "無名字/ /null" at bounding box center [376, 119] width 109 height 15
type input "無名字/ /null"
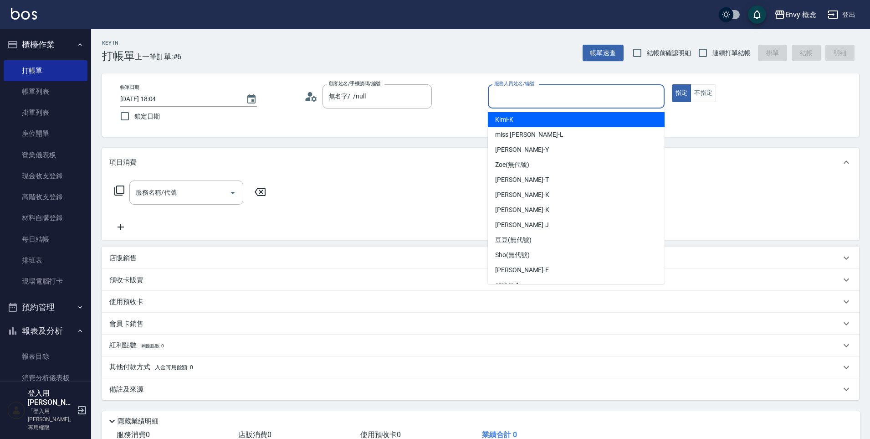
click at [521, 90] on input "服務人員姓名/編號" at bounding box center [576, 96] width 168 height 16
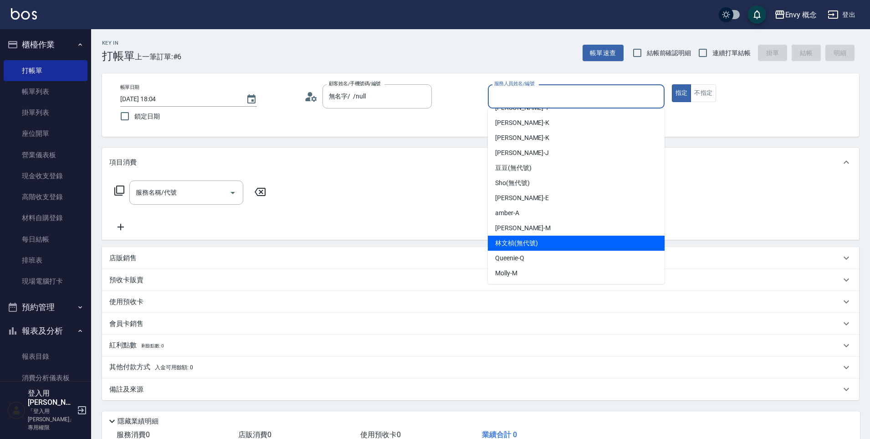
scroll to position [72, 0]
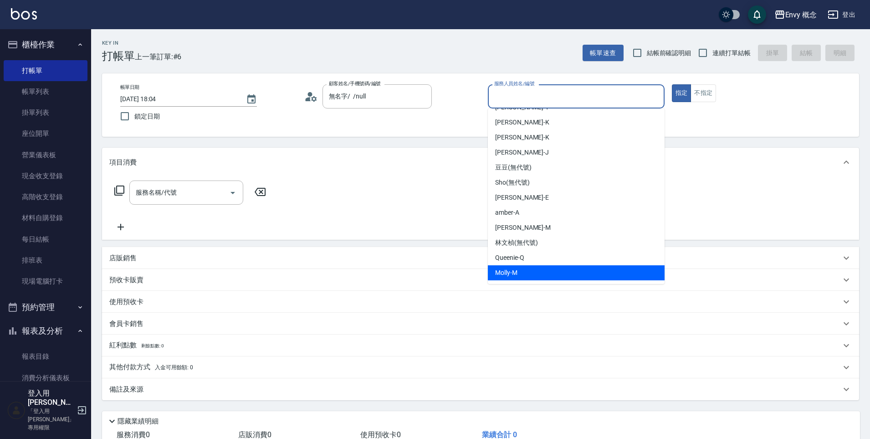
click at [550, 279] on div "[PERSON_NAME]" at bounding box center [576, 272] width 177 height 15
type input "[PERSON_NAME]"
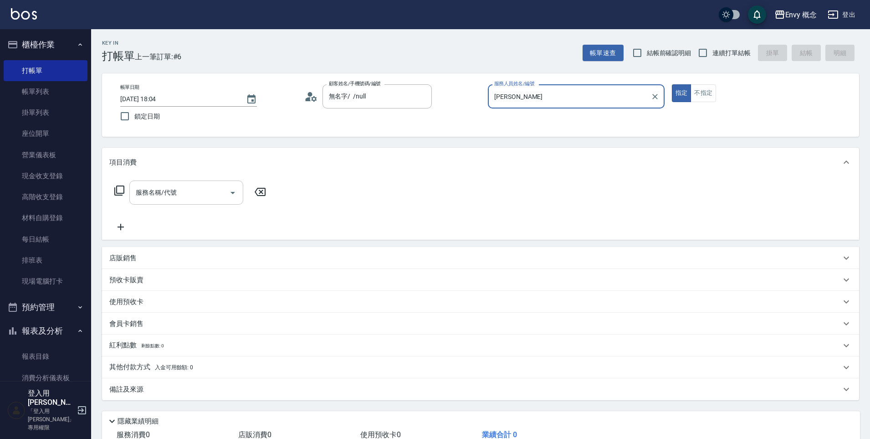
click at [170, 186] on div "服務名稱/代號 服務名稱/代號" at bounding box center [186, 192] width 114 height 24
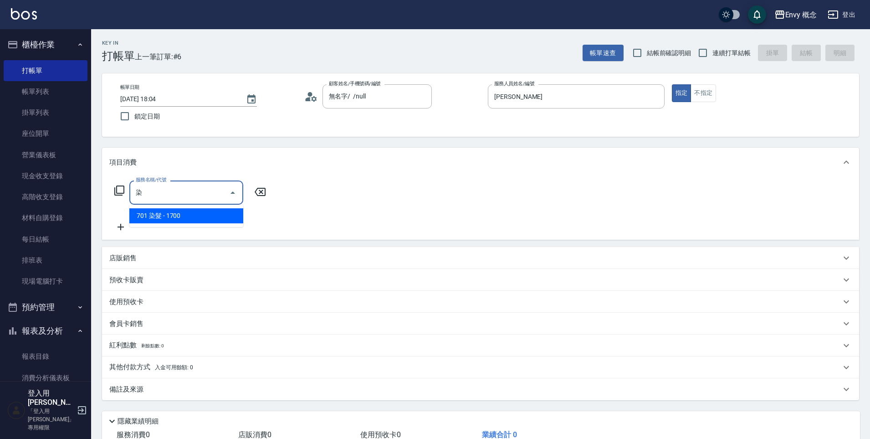
click at [186, 214] on span "701 染髮 - 1700" at bounding box center [186, 215] width 114 height 15
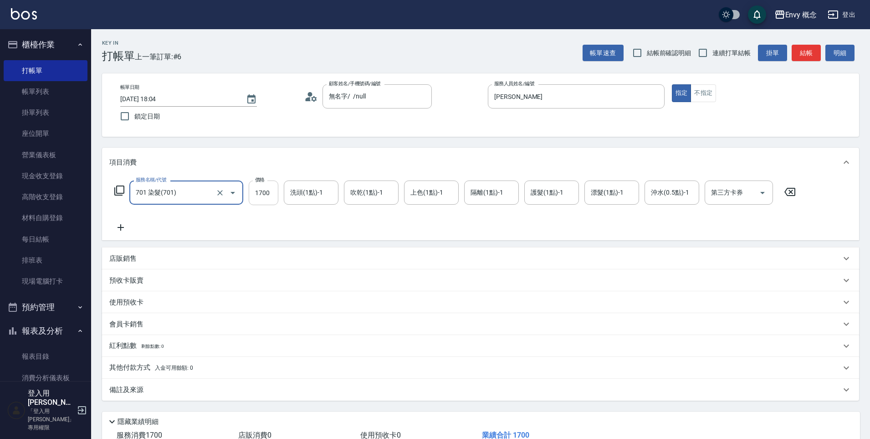
type input "701 染髮(701)"
click at [262, 194] on input "1700" at bounding box center [264, 192] width 30 height 25
type input "4000"
click at [190, 367] on span "入金可用餘額: 0" at bounding box center [174, 367] width 39 height 6
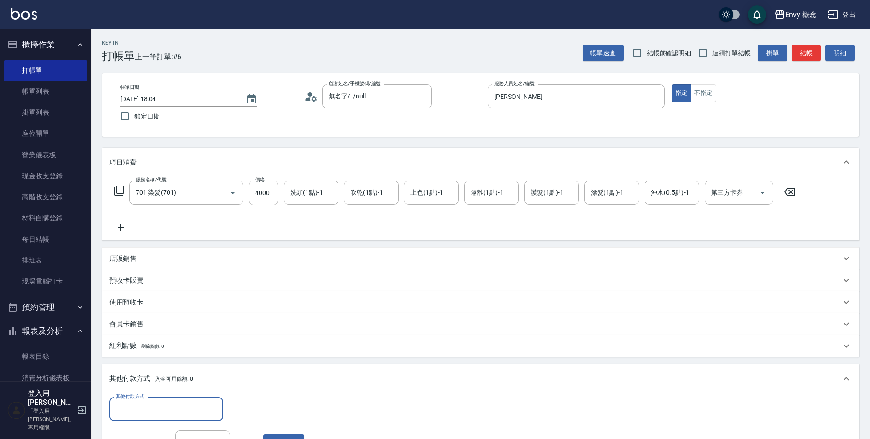
scroll to position [0, 0]
click at [180, 403] on input "其他付款方式" at bounding box center [166, 409] width 106 height 16
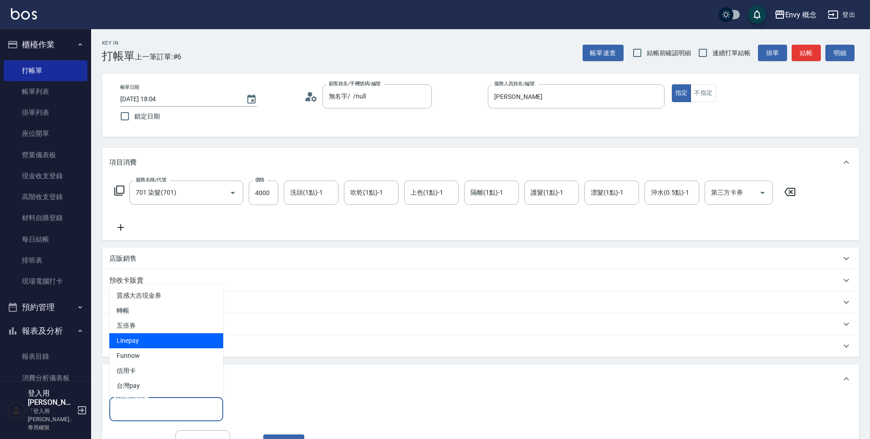
click at [183, 343] on span "Linepay" at bounding box center [166, 340] width 114 height 15
type input "Linepay"
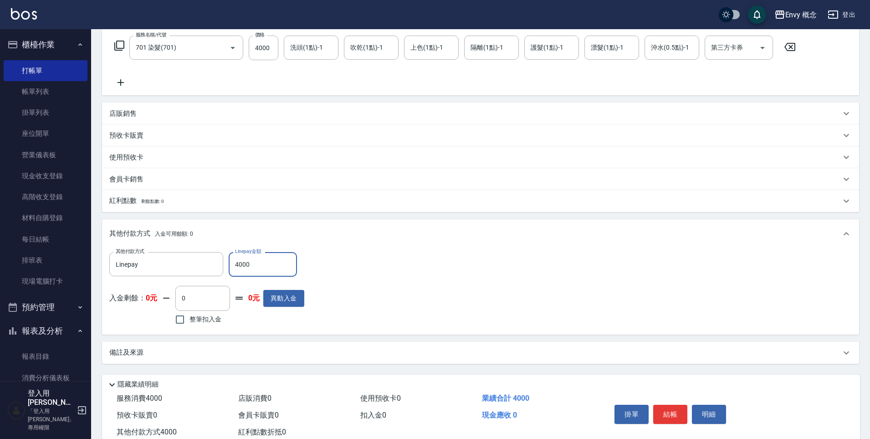
scroll to position [173, 0]
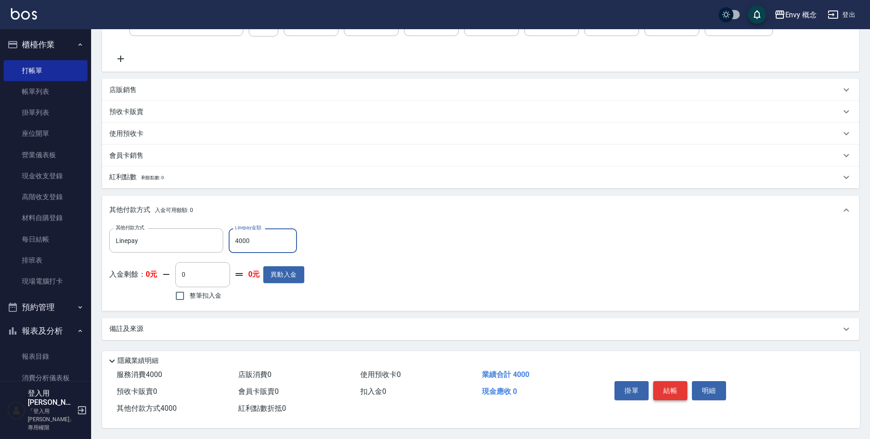
type input "4000"
click at [664, 391] on button "結帳" at bounding box center [670, 390] width 34 height 19
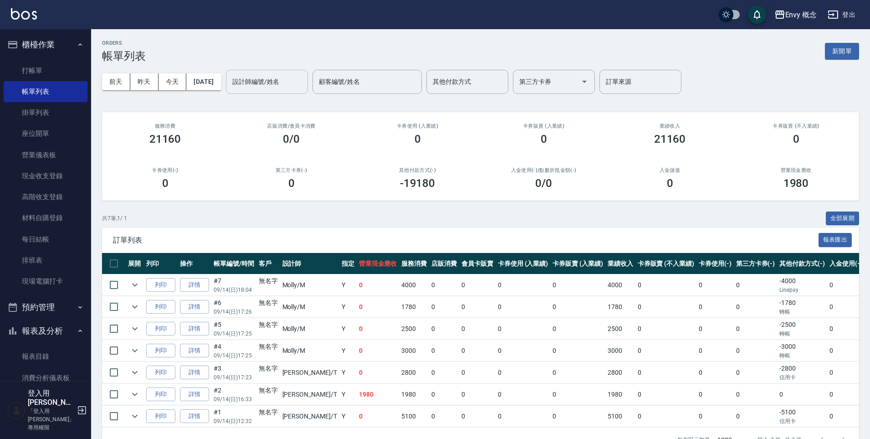
click at [246, 76] on input "設計師編號/姓名" at bounding box center [267, 82] width 74 height 16
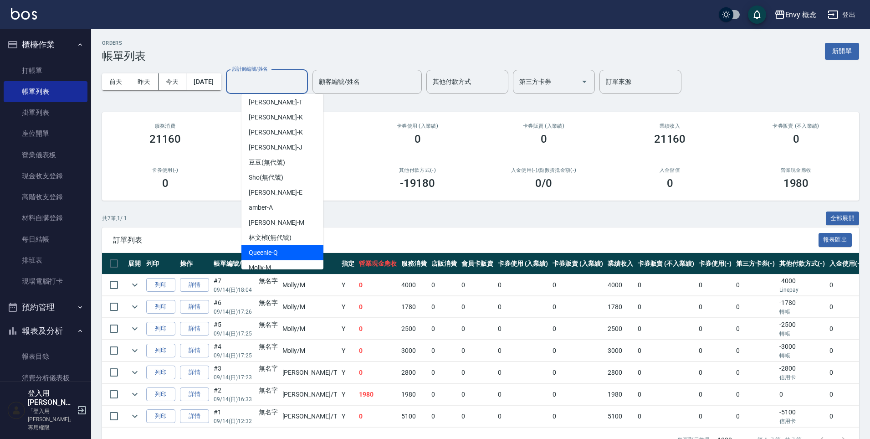
scroll to position [2, 0]
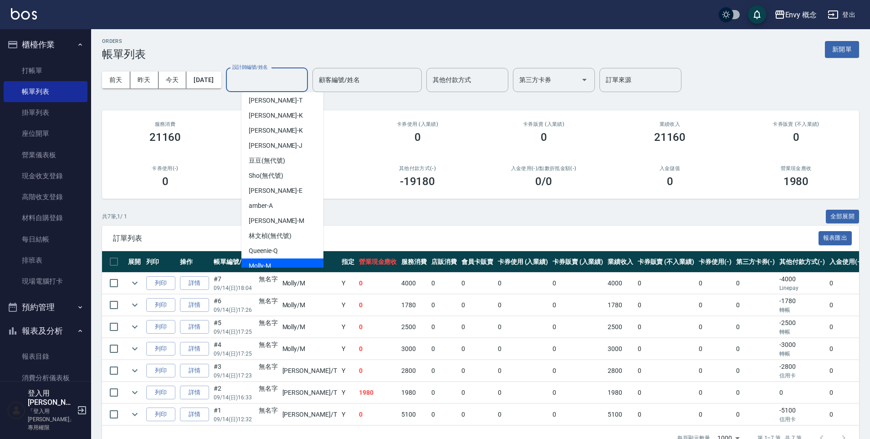
click at [288, 258] on div "[PERSON_NAME]" at bounding box center [282, 265] width 82 height 15
type input "[PERSON_NAME]"
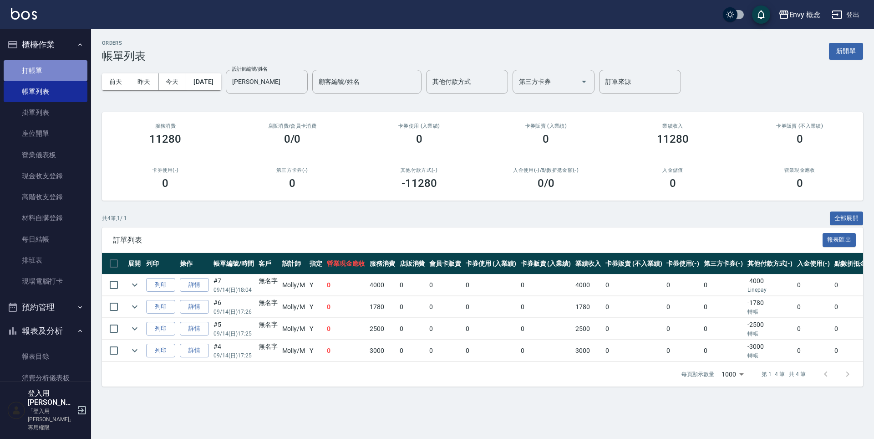
click at [57, 66] on link "打帳單" at bounding box center [46, 70] width 84 height 21
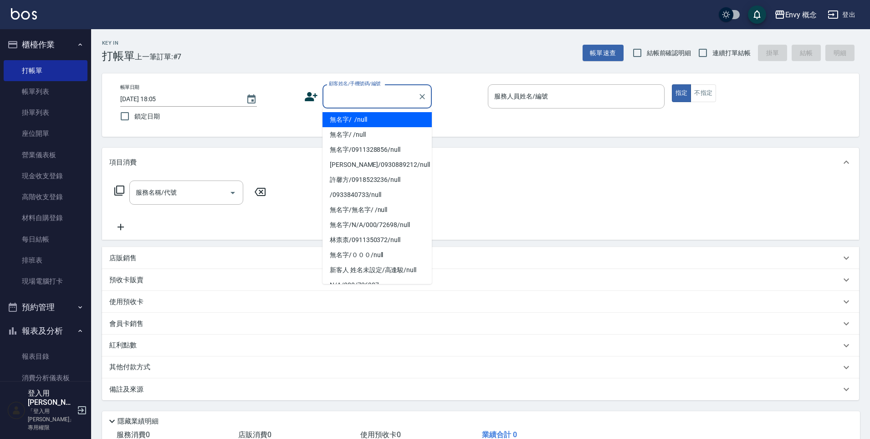
click at [357, 100] on input "顧客姓名/手機號碼/編號" at bounding box center [370, 96] width 87 height 16
click at [358, 117] on li "無名字/ /null" at bounding box center [376, 119] width 109 height 15
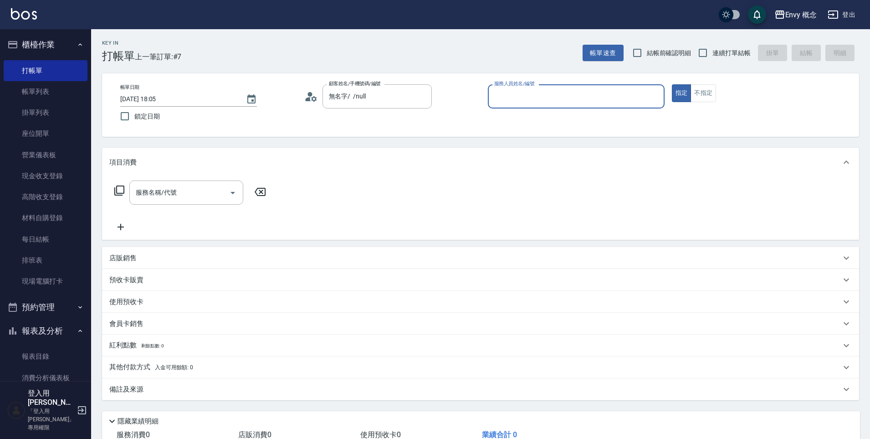
type input "無名字/ /null"
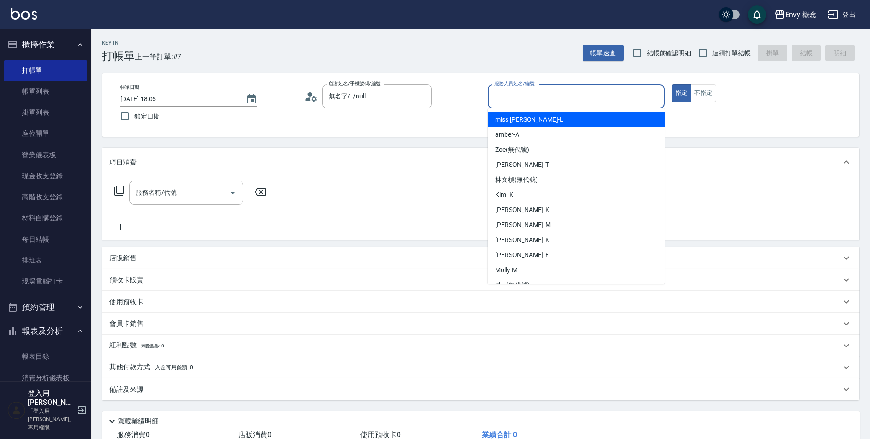
click at [510, 97] on input "服務人員姓名/編號" at bounding box center [576, 96] width 168 height 16
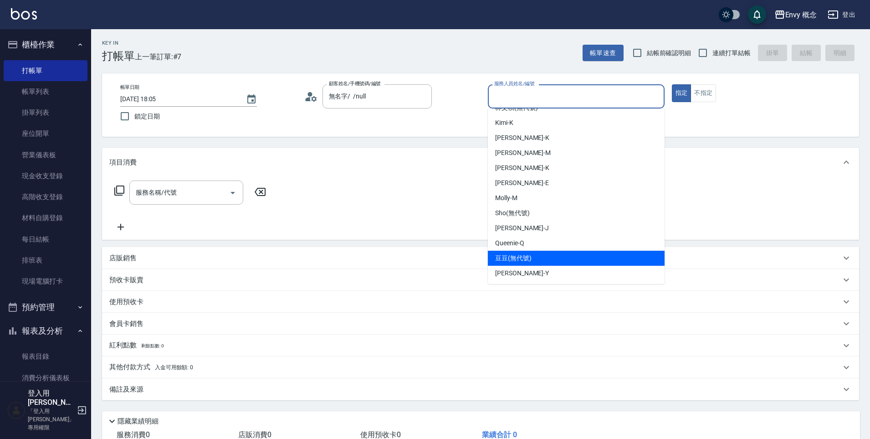
scroll to position [72, 0]
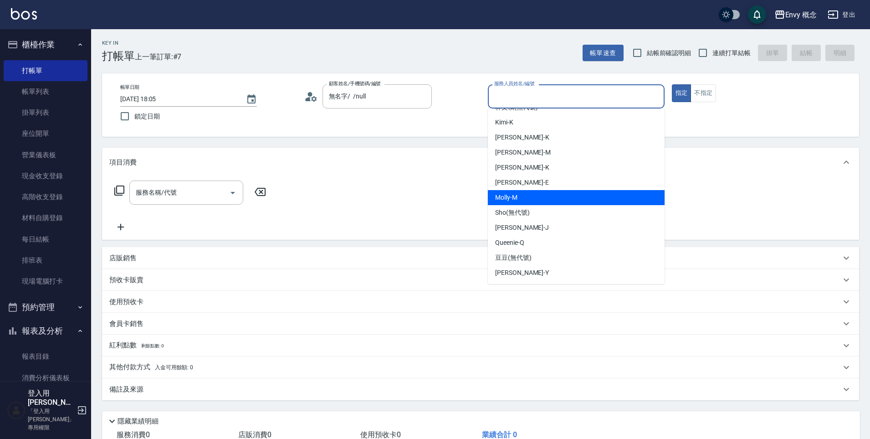
click at [535, 199] on div "[PERSON_NAME]" at bounding box center [576, 197] width 177 height 15
type input "[PERSON_NAME]"
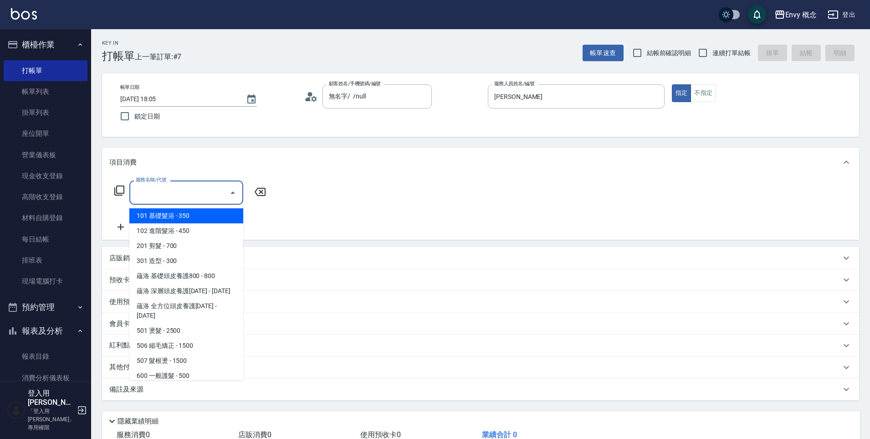
click at [184, 197] on input "服務名稱/代號" at bounding box center [179, 192] width 92 height 16
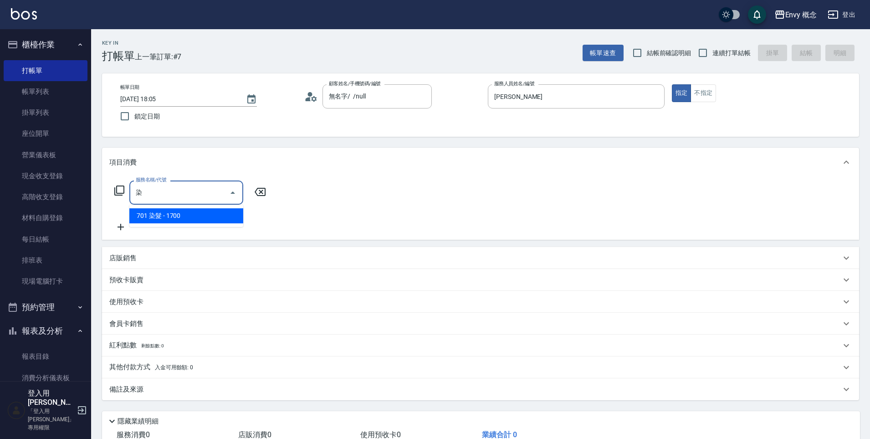
click at [174, 211] on span "701 染髮 - 1700" at bounding box center [186, 215] width 114 height 15
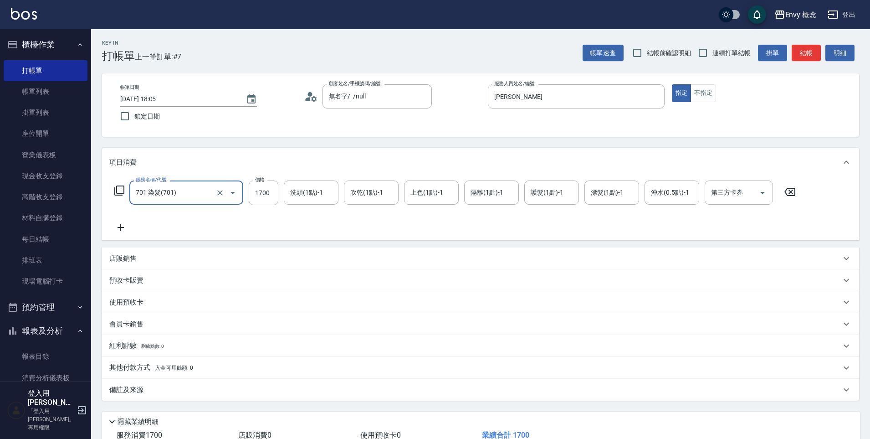
type input "701 染髮(701)"
click at [282, 193] on div "服務名稱/代號 701 染髮(701) 服務名稱/代號 價格 1700 價格 洗頭(1點)-1 洗頭(1點)-1 吹乾(1點)-1 吹乾(1點)-1 上色(1…" at bounding box center [455, 192] width 692 height 25
click at [276, 194] on input "1700" at bounding box center [264, 192] width 30 height 25
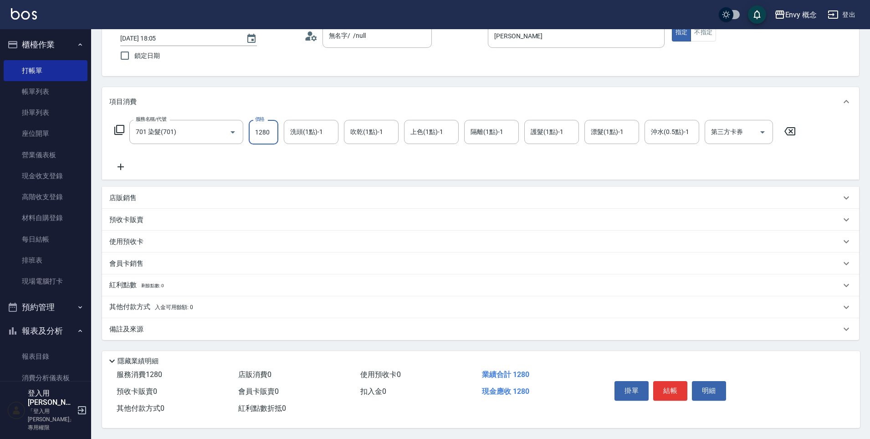
type input "1280"
drag, startPoint x: 259, startPoint y: 306, endPoint x: 249, endPoint y: 320, distance: 16.9
click at [258, 306] on div "其他付款方式 入金可用餘額: 0" at bounding box center [474, 307] width 731 height 10
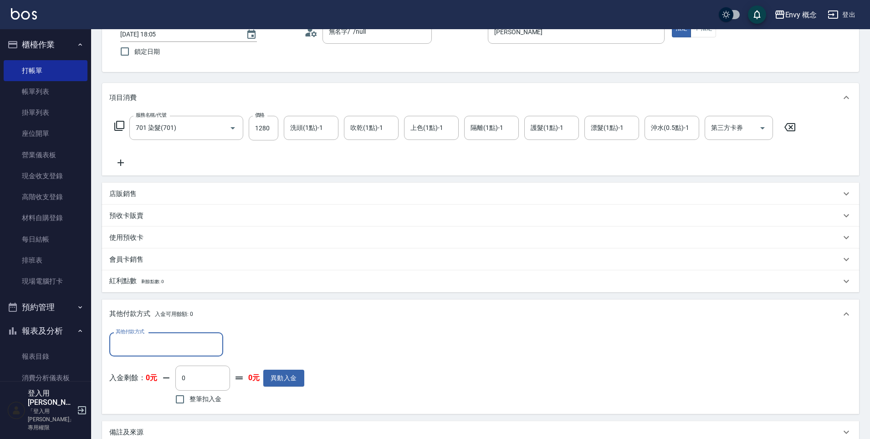
scroll to position [0, 0]
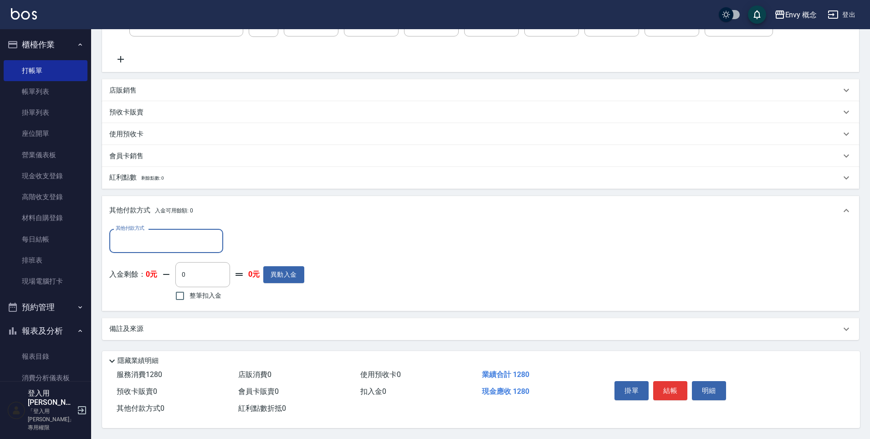
click at [672, 383] on button "結帳" at bounding box center [670, 390] width 34 height 19
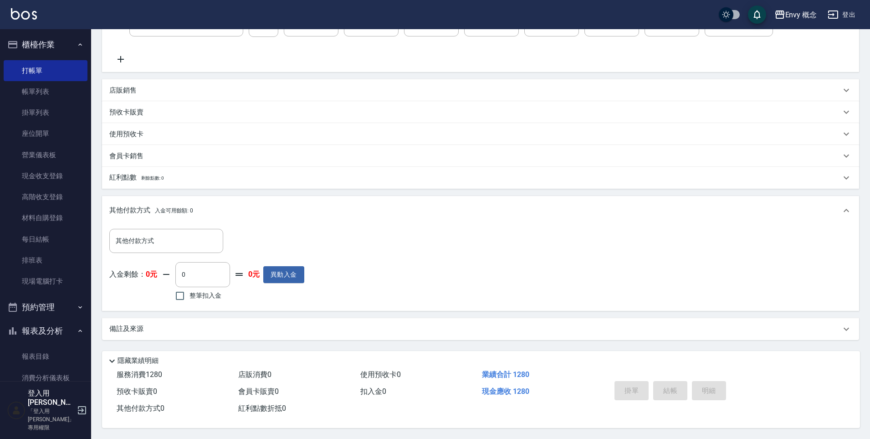
scroll to position [40, 0]
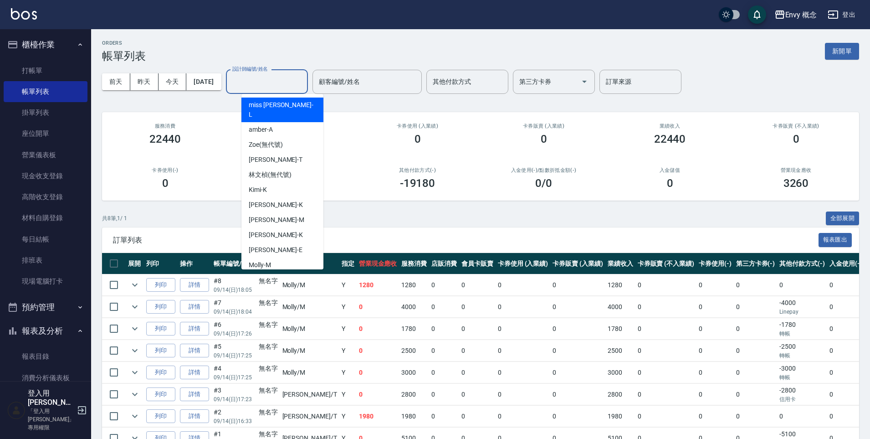
click at [289, 77] on input "設計師編號/姓名" at bounding box center [267, 82] width 74 height 16
click at [291, 257] on div "[PERSON_NAME]" at bounding box center [282, 264] width 82 height 15
type input "[PERSON_NAME]"
